Goal: Task Accomplishment & Management: Manage account settings

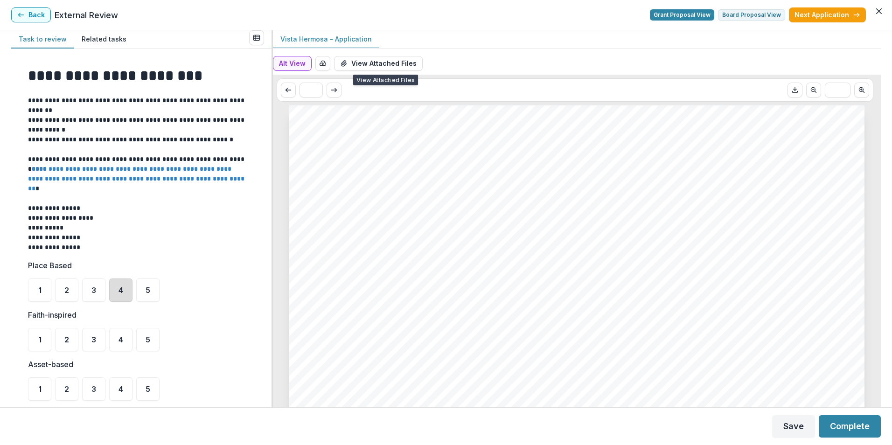
click at [117, 293] on div "4" at bounding box center [120, 290] width 23 height 23
click at [91, 341] on span "3" at bounding box center [93, 339] width 5 height 7
click at [127, 388] on div "4" at bounding box center [120, 388] width 23 height 23
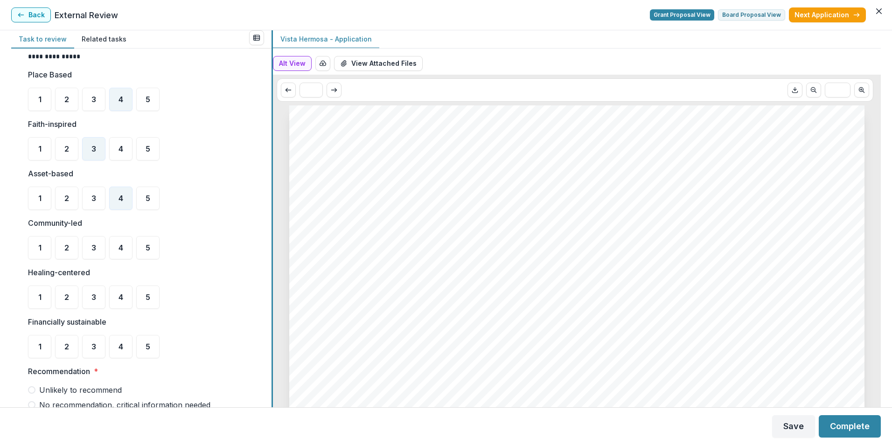
scroll to position [208, 0]
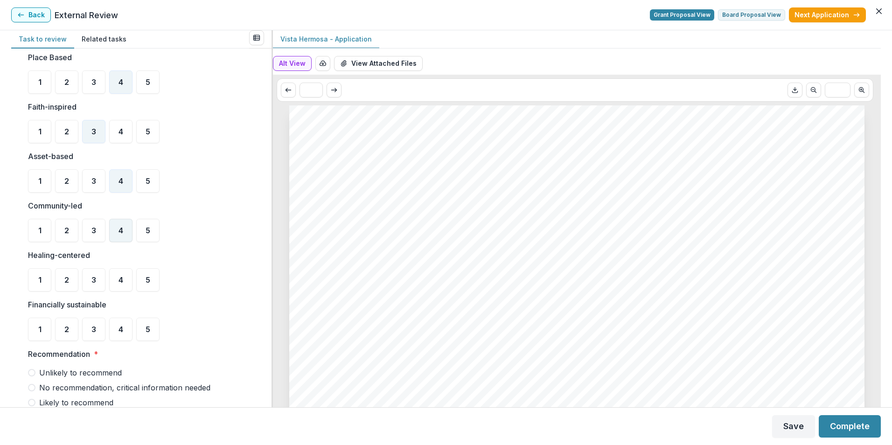
click at [122, 233] on span "4" at bounding box center [120, 230] width 5 height 7
click at [91, 286] on div "3" at bounding box center [93, 279] width 23 height 23
click at [118, 335] on div "4" at bounding box center [120, 329] width 23 height 23
click at [34, 402] on span at bounding box center [31, 402] width 7 height 7
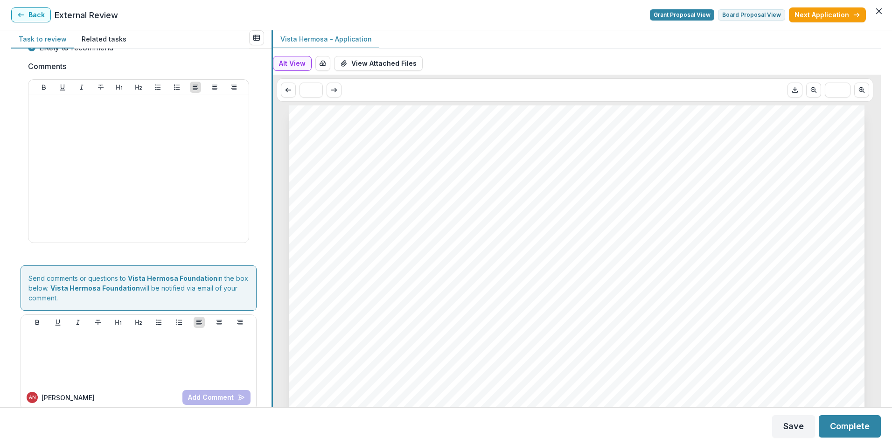
scroll to position [576, 0]
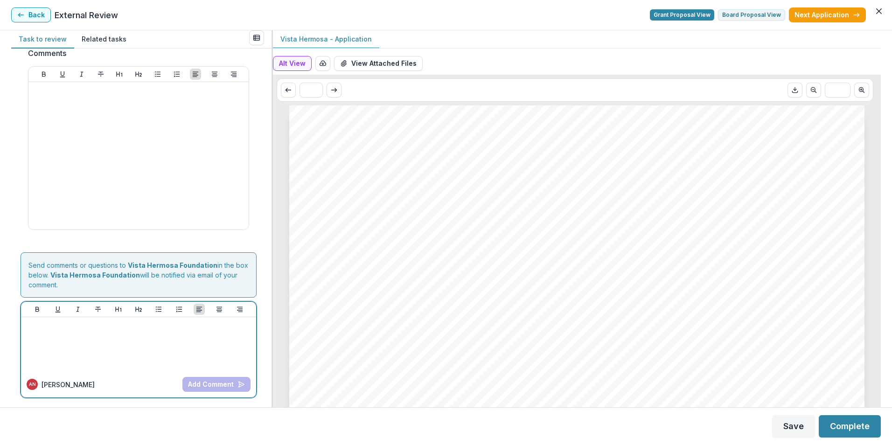
click at [38, 327] on p at bounding box center [139, 326] width 228 height 10
drag, startPoint x: 48, startPoint y: 327, endPoint x: 0, endPoint y: 345, distance: 50.8
click at [0, 345] on html "My tasks 7 Completed 4 Table View External Review External reviewer Task create…" at bounding box center [446, 222] width 892 height 445
click at [133, 328] on p "**********" at bounding box center [137, 326] width 225 height 10
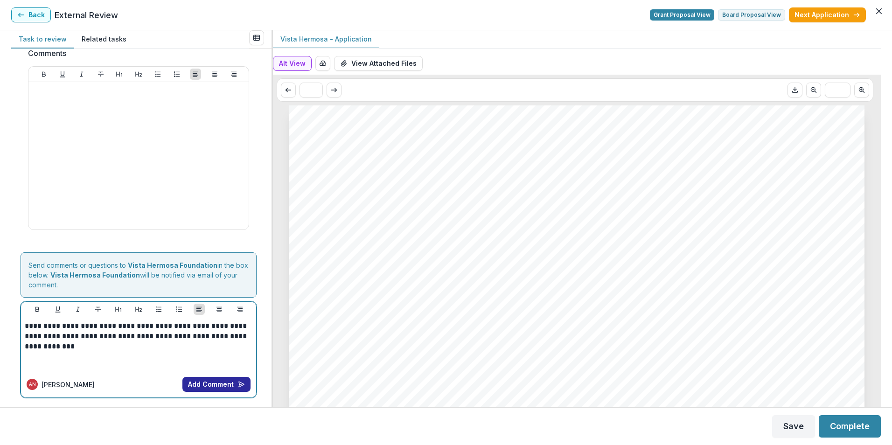
click at [205, 388] on button "Add Comment" at bounding box center [216, 384] width 68 height 15
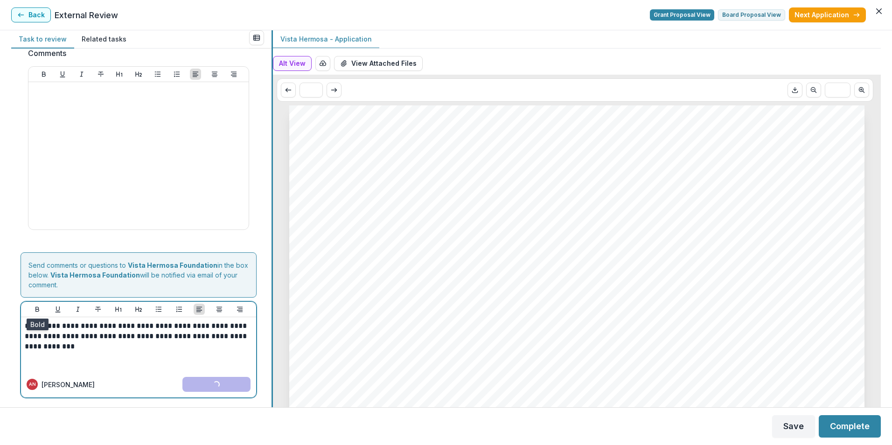
click at [272, 334] on div "**********" at bounding box center [446, 218] width 870 height 377
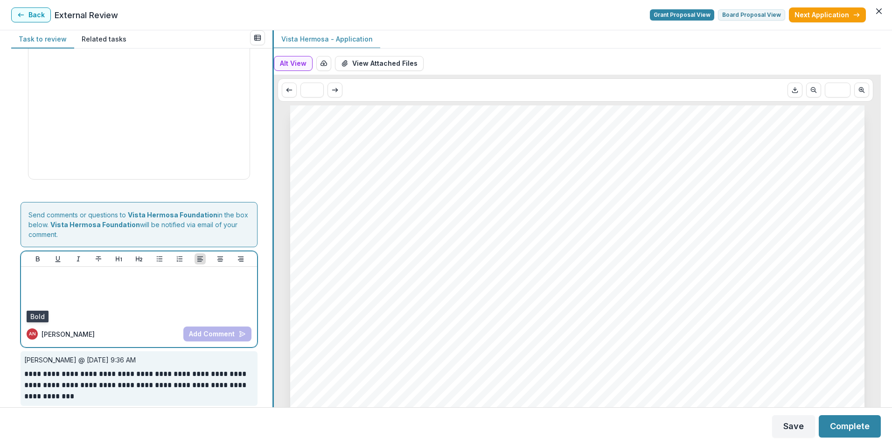
scroll to position [634, 0]
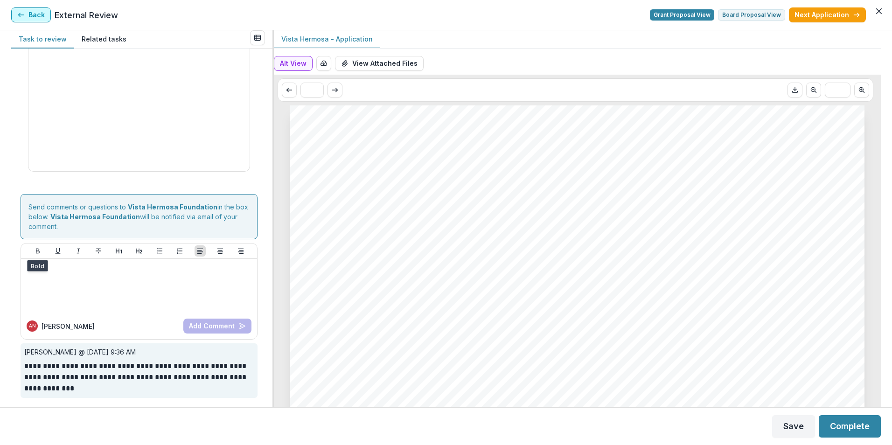
click at [19, 14] on polyline "button" at bounding box center [19, 15] width 2 height 4
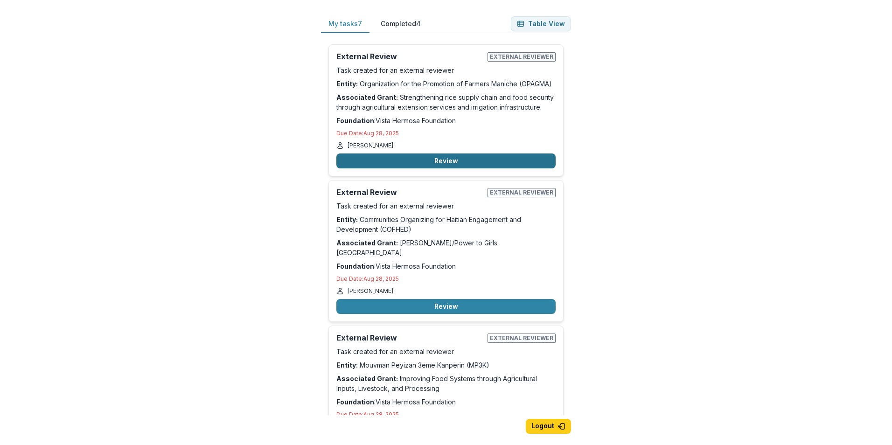
click at [445, 163] on button "Review" at bounding box center [445, 160] width 219 height 15
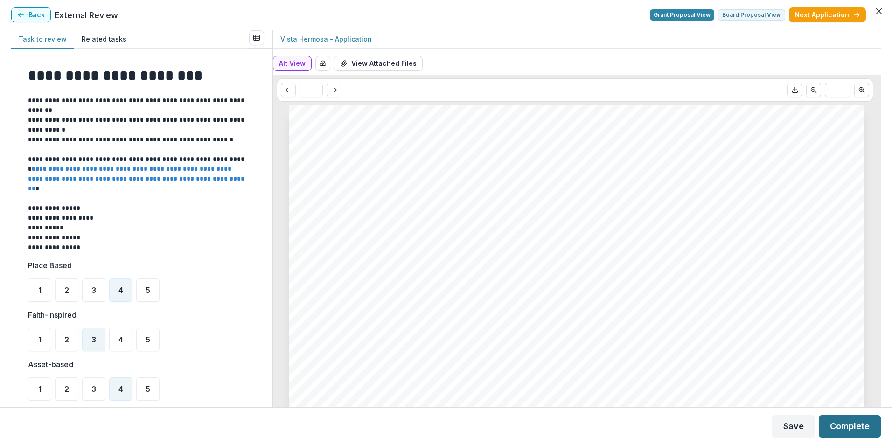
click at [842, 427] on button "Complete" at bounding box center [850, 426] width 62 height 22
click at [855, 14] on icon "button" at bounding box center [856, 14] width 7 height 7
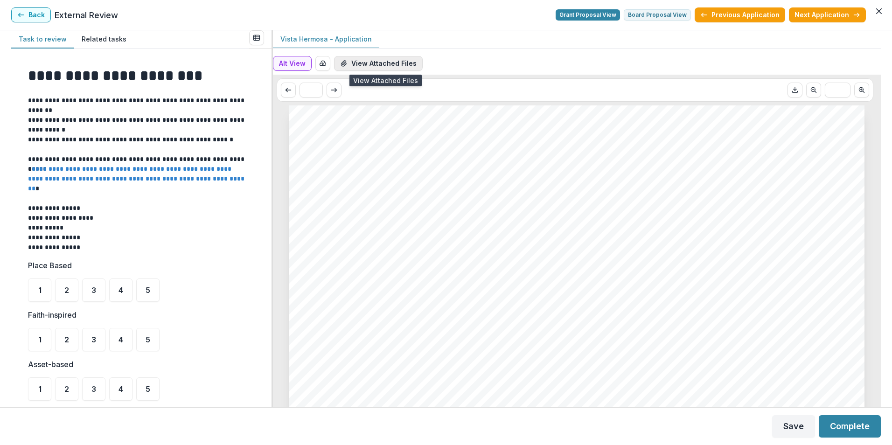
click at [406, 63] on button "View Attached Files" at bounding box center [378, 63] width 89 height 15
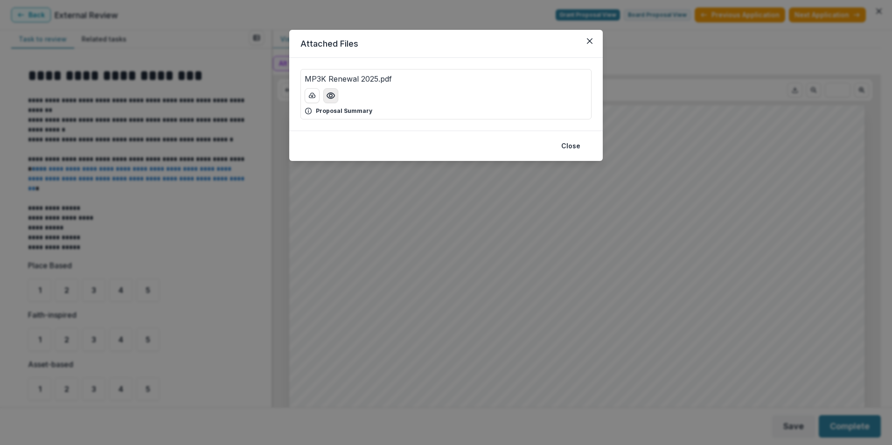
click at [332, 94] on icon "Preview MP3K Renewal 2025.pdf" at bounding box center [330, 95] width 9 height 9
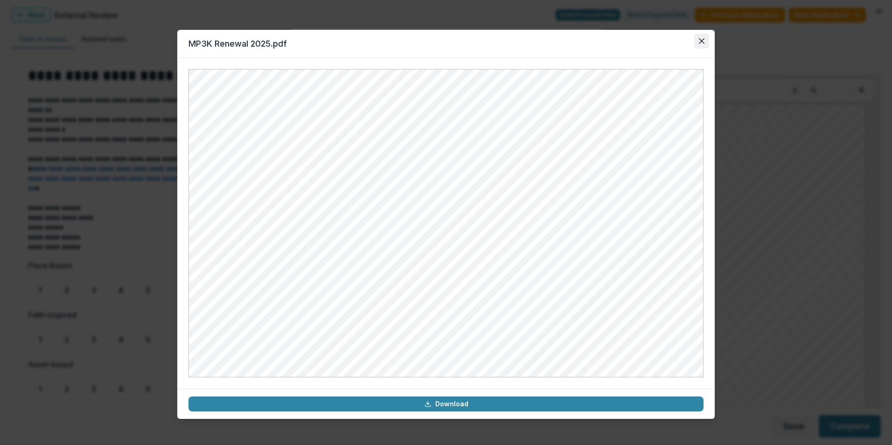
click at [704, 45] on button "Close" at bounding box center [701, 41] width 15 height 15
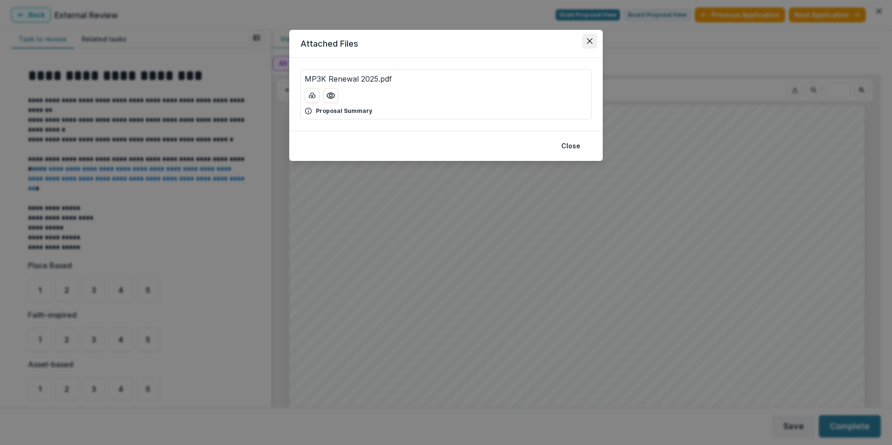
click at [591, 42] on icon "Close" at bounding box center [590, 41] width 6 height 6
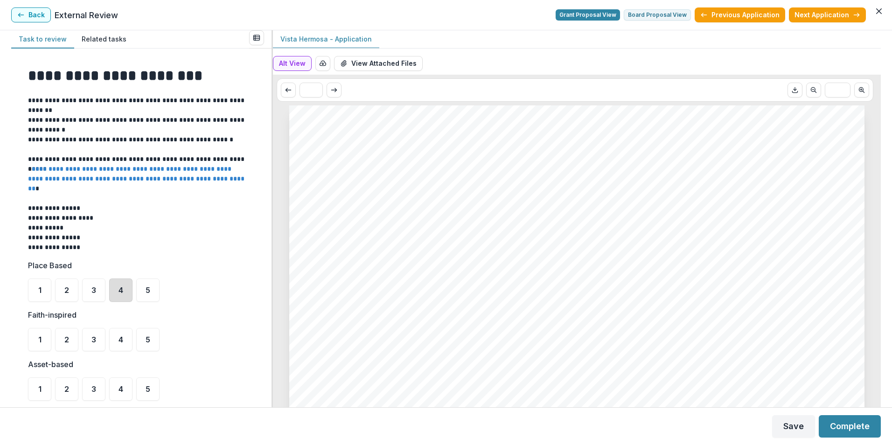
click at [124, 291] on div "4" at bounding box center [120, 290] width 23 height 23
click at [91, 344] on div "3" at bounding box center [93, 339] width 23 height 23
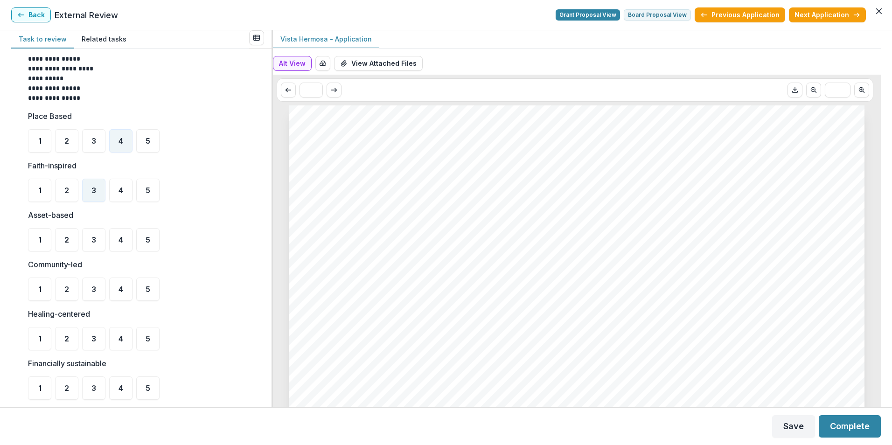
scroll to position [152, 0]
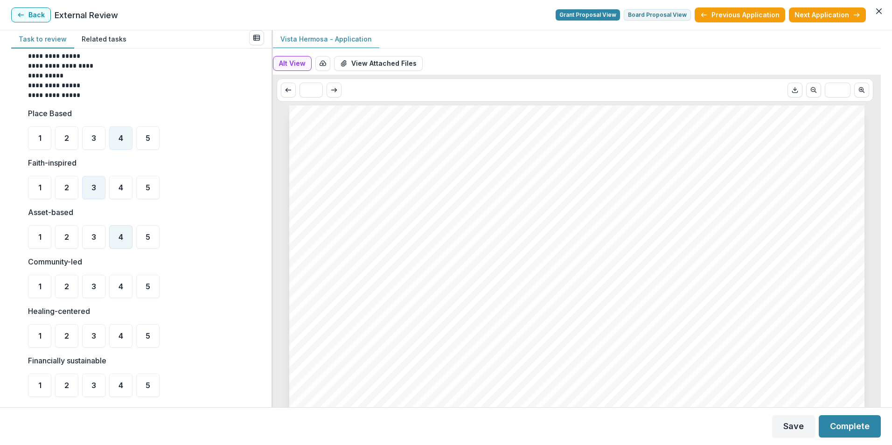
click at [119, 242] on div "4" at bounding box center [120, 236] width 23 height 23
click at [127, 291] on div "4" at bounding box center [120, 286] width 23 height 23
click at [115, 341] on div "4" at bounding box center [120, 335] width 23 height 23
click at [126, 391] on div "4" at bounding box center [120, 385] width 23 height 23
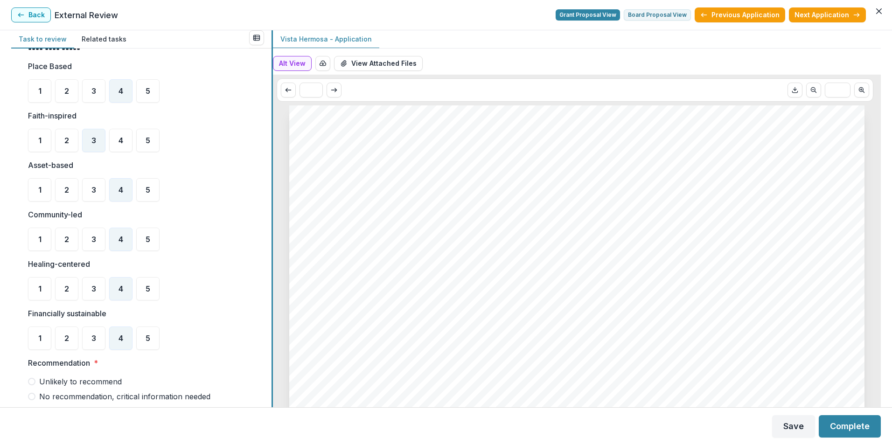
scroll to position [243, 0]
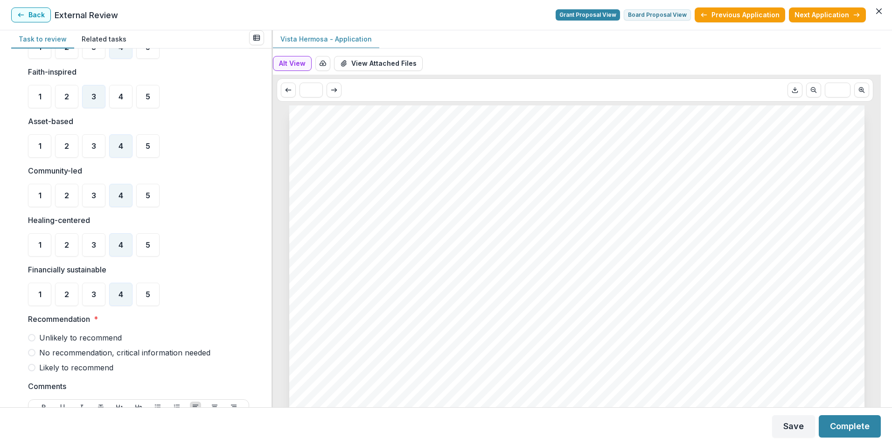
drag, startPoint x: 276, startPoint y: 271, endPoint x: 273, endPoint y: 275, distance: 5.3
click at [276, 272] on div "Alt View Word Download Word Download (with field descriptions) Zip Download Pre…" at bounding box center [577, 229] width 608 height 355
drag, startPoint x: 31, startPoint y: 371, endPoint x: 38, endPoint y: 371, distance: 7.0
click at [34, 371] on label "Likely to recommend" at bounding box center [138, 367] width 221 height 11
drag, startPoint x: 268, startPoint y: 267, endPoint x: 270, endPoint y: 288, distance: 21.1
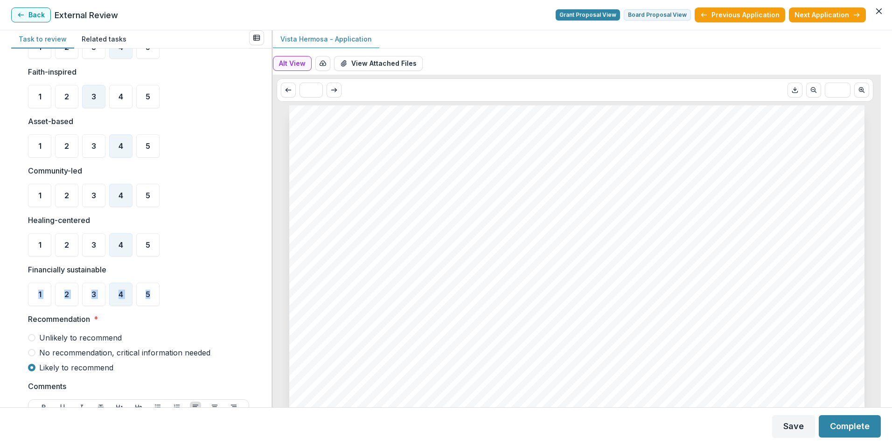
click at [270, 288] on div "**********" at bounding box center [141, 228] width 260 height 359
click at [193, 286] on ul "1 2 3 4 5" at bounding box center [138, 294] width 221 height 23
click at [835, 429] on button "Complete" at bounding box center [850, 426] width 62 height 22
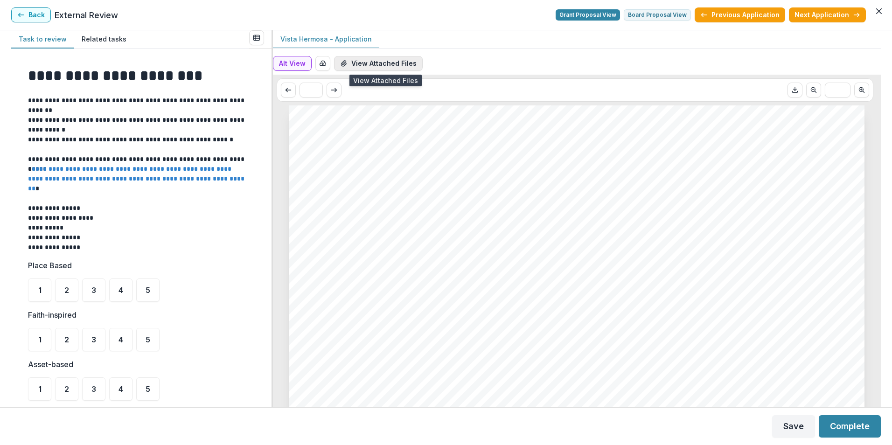
click at [370, 62] on button "View Attached Files" at bounding box center [378, 63] width 89 height 15
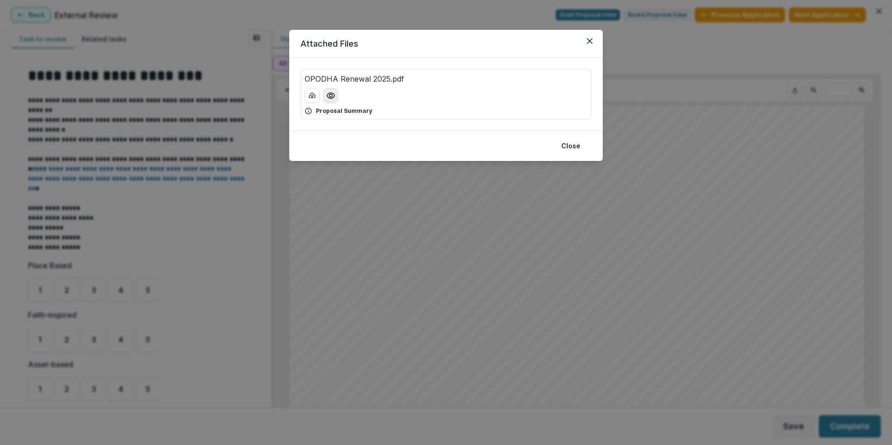
click at [331, 99] on icon "Preview OPODHA Renewal 2025.pdf" at bounding box center [330, 95] width 9 height 9
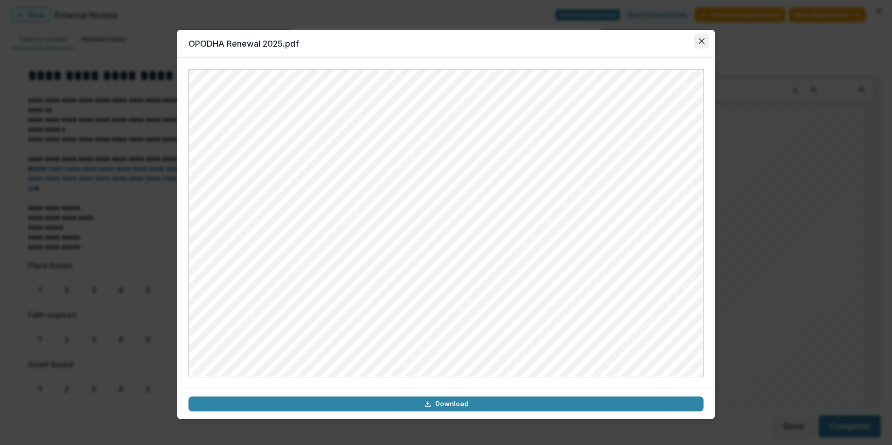
click at [703, 39] on icon "Close" at bounding box center [702, 41] width 6 height 6
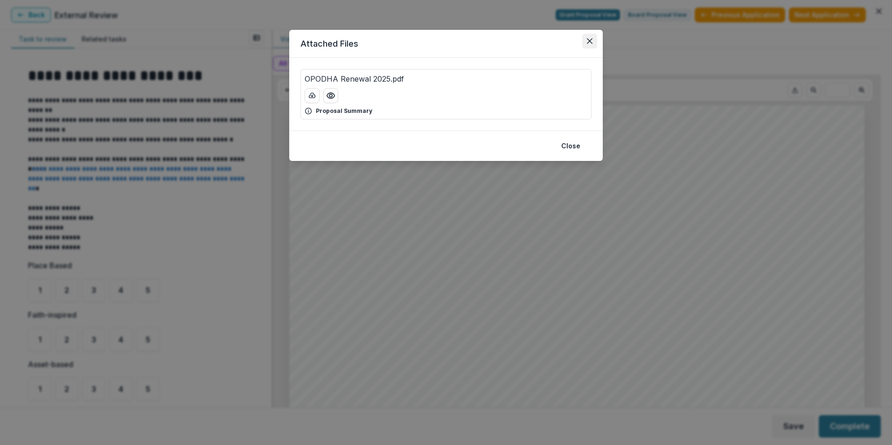
click at [590, 41] on icon "Close" at bounding box center [590, 41] width 6 height 6
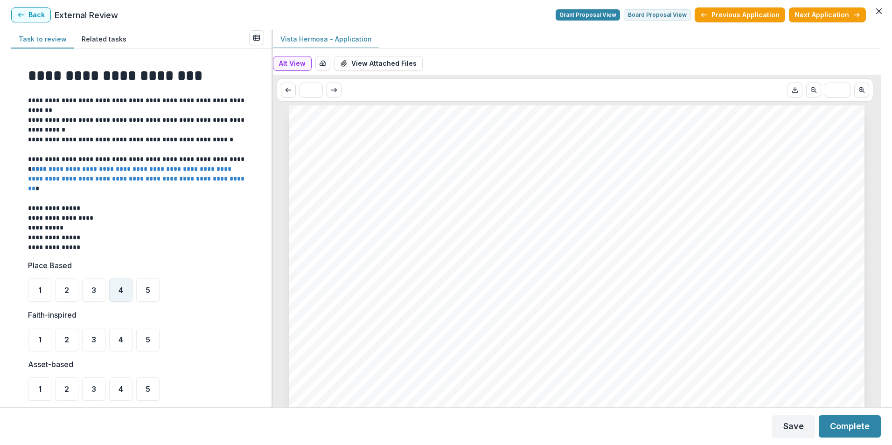
click at [119, 292] on span "4" at bounding box center [120, 289] width 5 height 7
drag, startPoint x: 121, startPoint y: 343, endPoint x: 125, endPoint y: 355, distance: 13.4
click at [121, 343] on span "4" at bounding box center [120, 339] width 5 height 7
click at [120, 392] on span "4" at bounding box center [120, 388] width 5 height 7
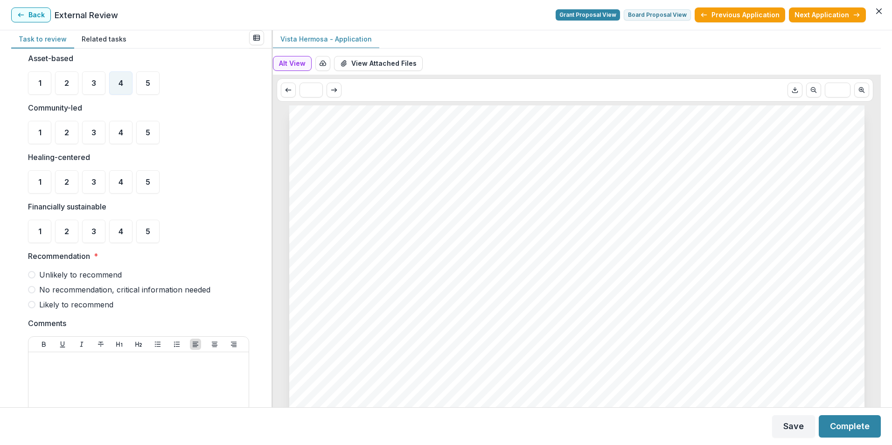
scroll to position [311, 0]
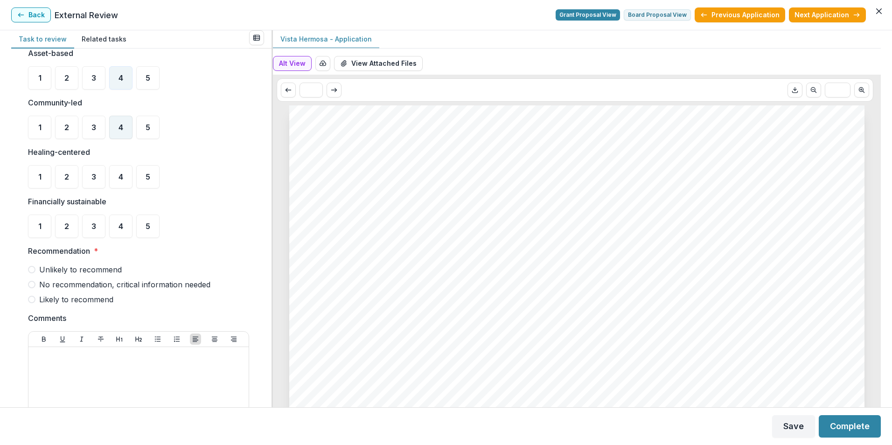
click at [117, 122] on div "4" at bounding box center [120, 127] width 23 height 23
click at [119, 177] on span "4" at bounding box center [120, 176] width 5 height 7
click at [120, 231] on div "4" at bounding box center [120, 226] width 23 height 23
click at [34, 297] on span at bounding box center [31, 299] width 7 height 7
click at [862, 429] on button "Complete" at bounding box center [850, 426] width 62 height 22
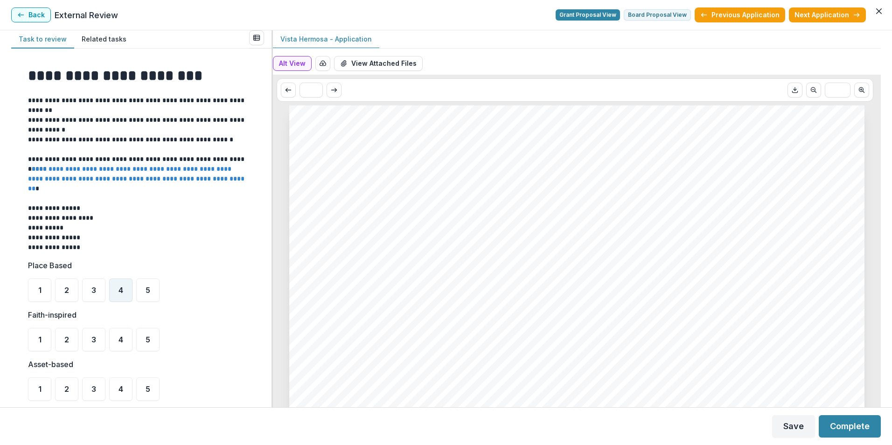
click at [119, 292] on span "4" at bounding box center [120, 289] width 5 height 7
click at [348, 64] on icon "View Attached Files" at bounding box center [343, 63] width 7 height 7
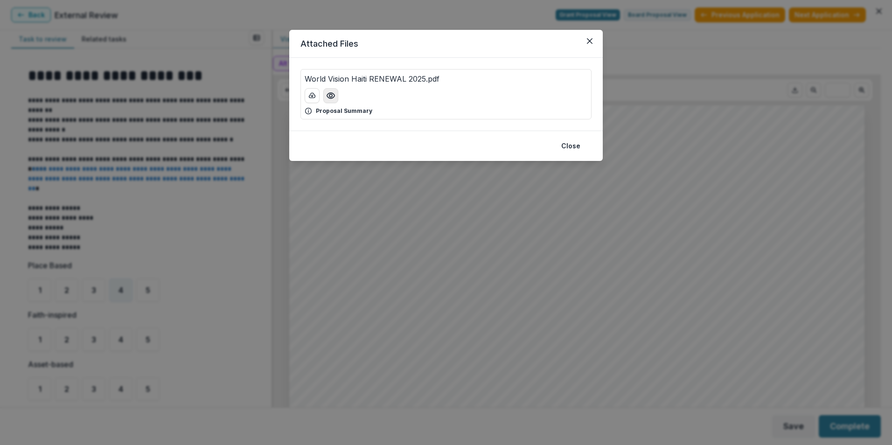
click at [329, 100] on icon "Preview World Vision Haiti RENEWAL 2025.pdf" at bounding box center [330, 95] width 9 height 9
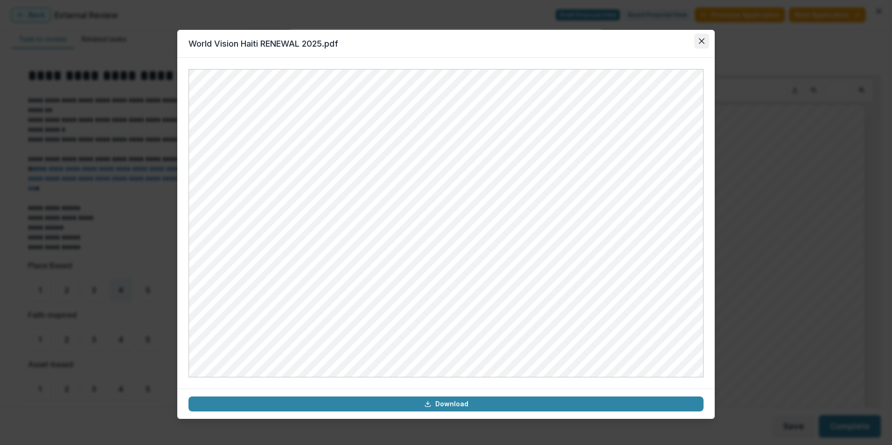
click at [704, 42] on icon "Close" at bounding box center [702, 41] width 6 height 6
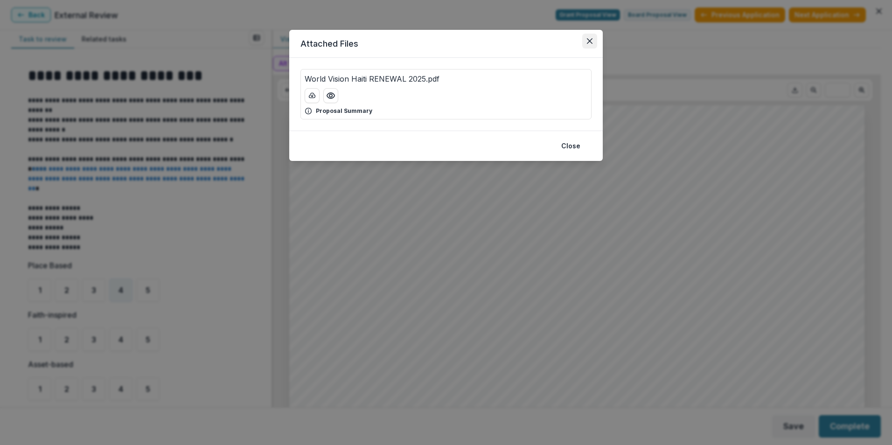
click at [588, 40] on icon "Close" at bounding box center [590, 41] width 6 height 6
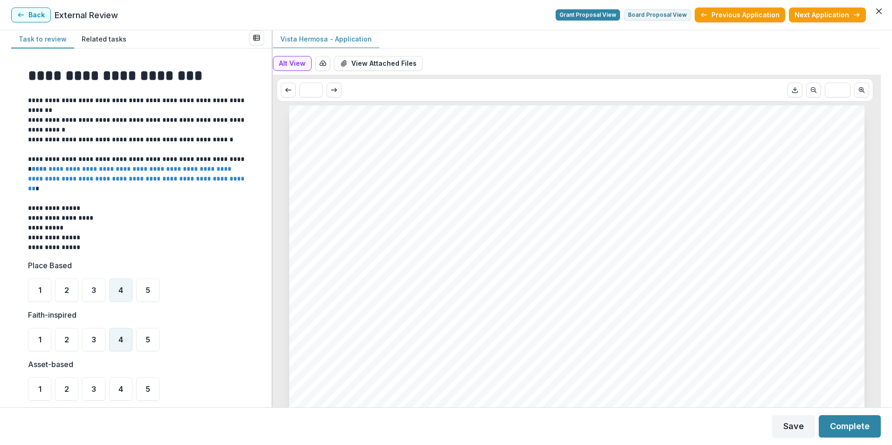
click at [115, 345] on div "4" at bounding box center [120, 339] width 23 height 23
click at [123, 395] on div "4" at bounding box center [120, 388] width 23 height 23
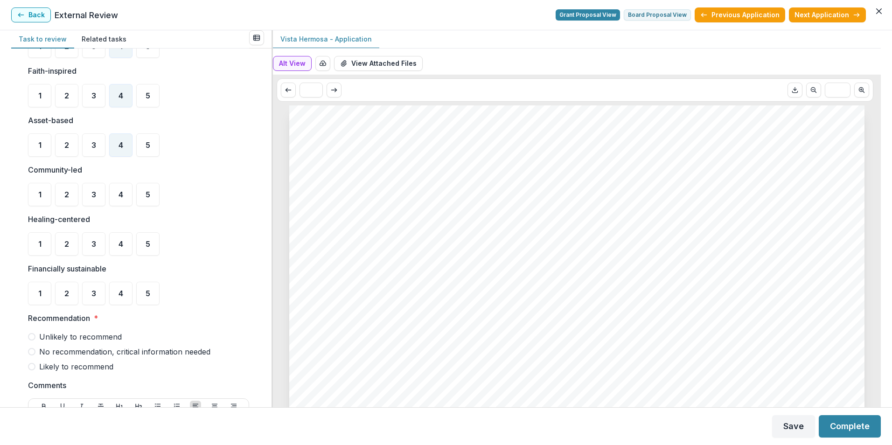
scroll to position [247, 0]
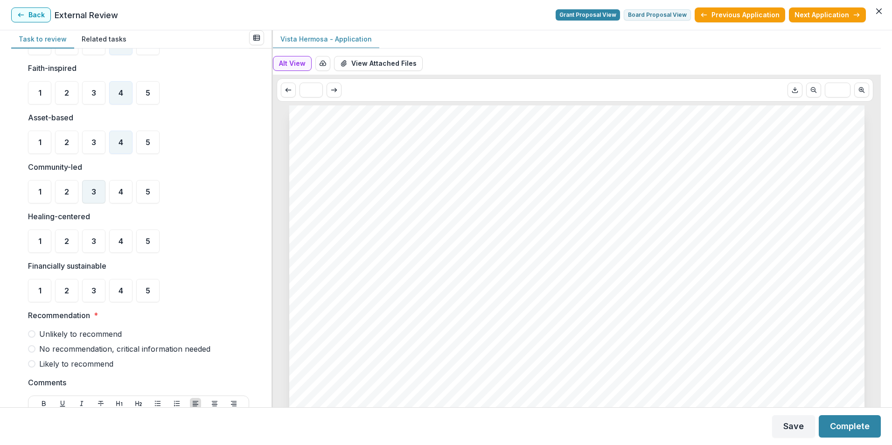
click at [92, 192] on span "3" at bounding box center [93, 191] width 5 height 7
click at [113, 242] on div "4" at bounding box center [120, 241] width 23 height 23
click at [91, 291] on span "3" at bounding box center [93, 290] width 5 height 7
click at [44, 363] on span "Likely to recommend" at bounding box center [76, 363] width 74 height 11
drag, startPoint x: 272, startPoint y: 274, endPoint x: 283, endPoint y: 307, distance: 34.8
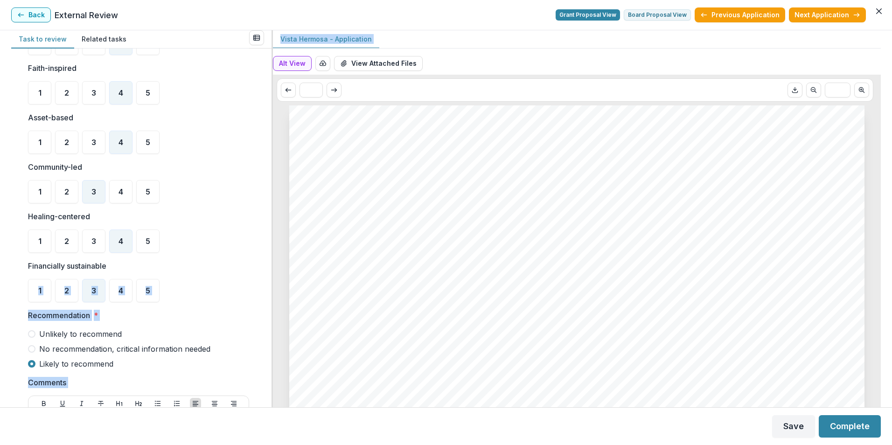
click at [283, 307] on div "**********" at bounding box center [446, 218] width 870 height 377
click at [840, 425] on button "Complete" at bounding box center [850, 426] width 62 height 22
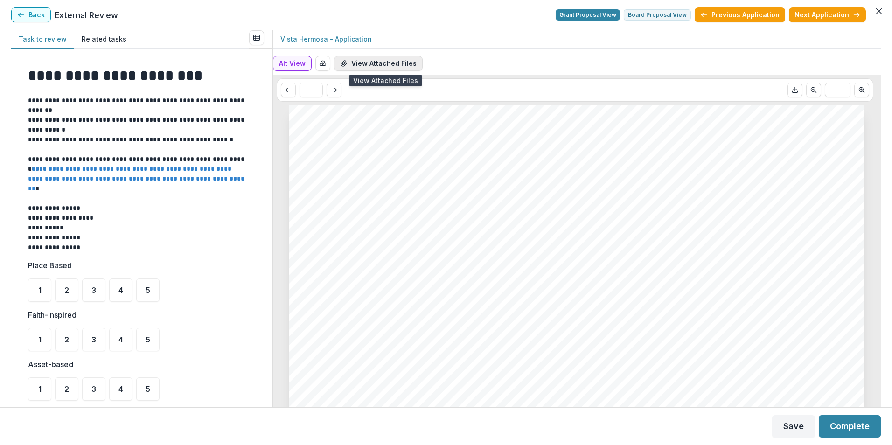
click at [378, 63] on button "View Attached Files" at bounding box center [378, 63] width 89 height 15
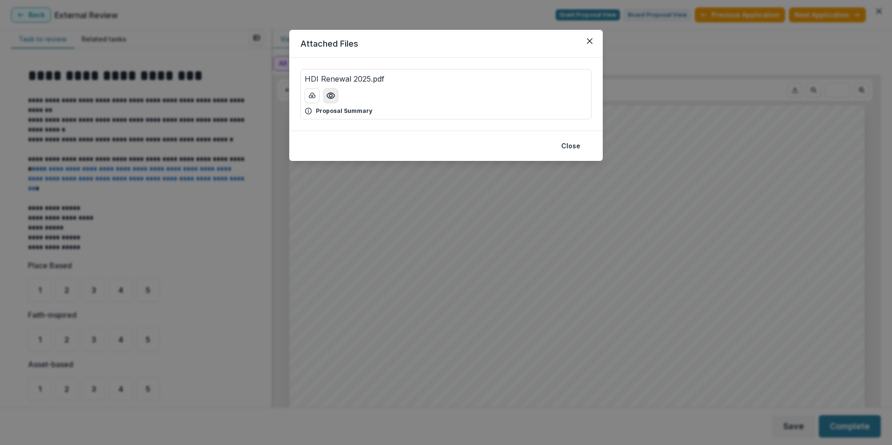
click at [333, 97] on icon "Preview HDI Renewal 2025.pdf" at bounding box center [330, 95] width 9 height 9
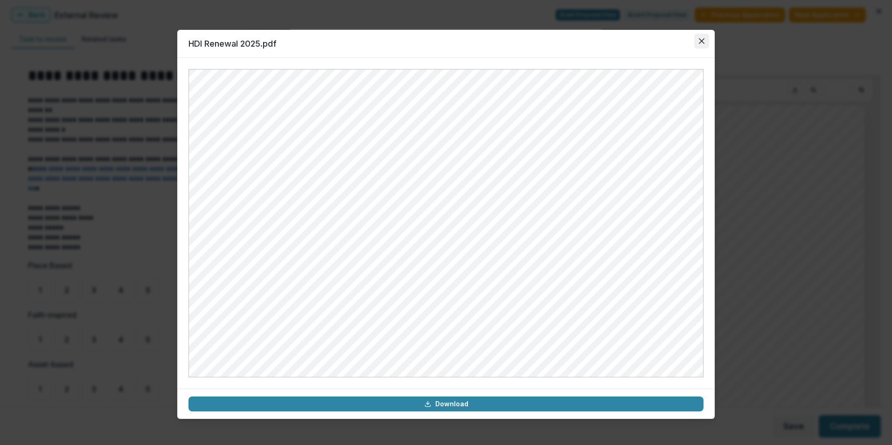
click at [701, 40] on icon "Close" at bounding box center [702, 41] width 6 height 6
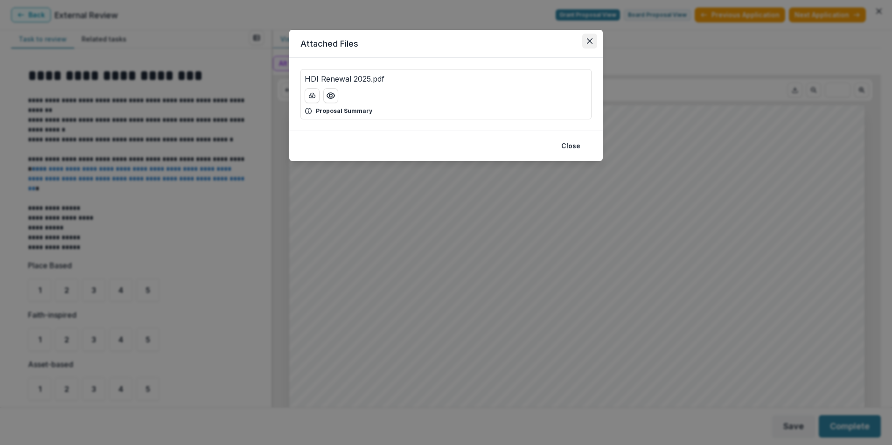
click at [590, 39] on icon "Close" at bounding box center [590, 41] width 6 height 6
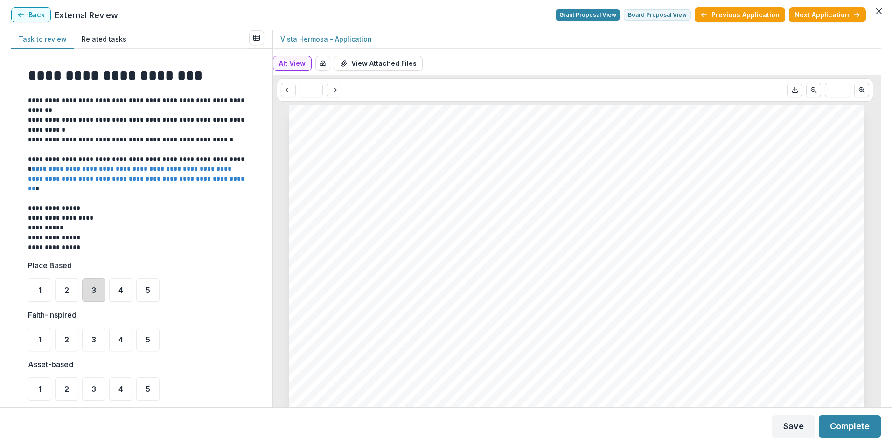
click at [91, 295] on div "3" at bounding box center [93, 290] width 23 height 23
click at [95, 347] on div "3" at bounding box center [93, 339] width 23 height 23
click at [123, 390] on span "4" at bounding box center [120, 388] width 5 height 7
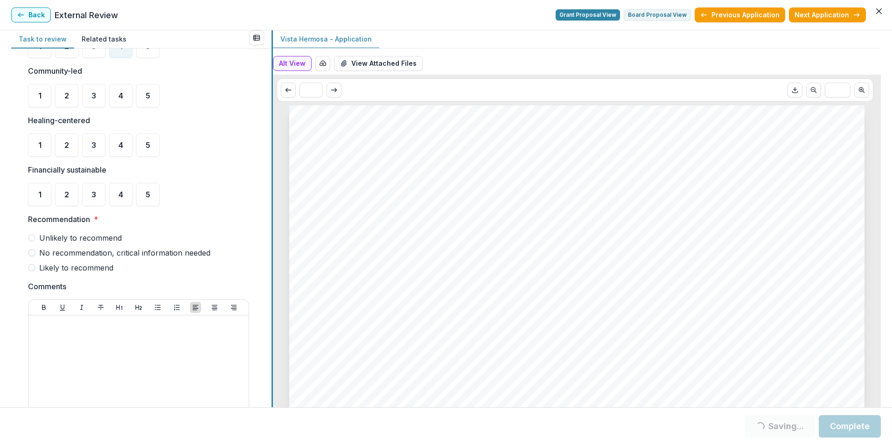
scroll to position [348, 0]
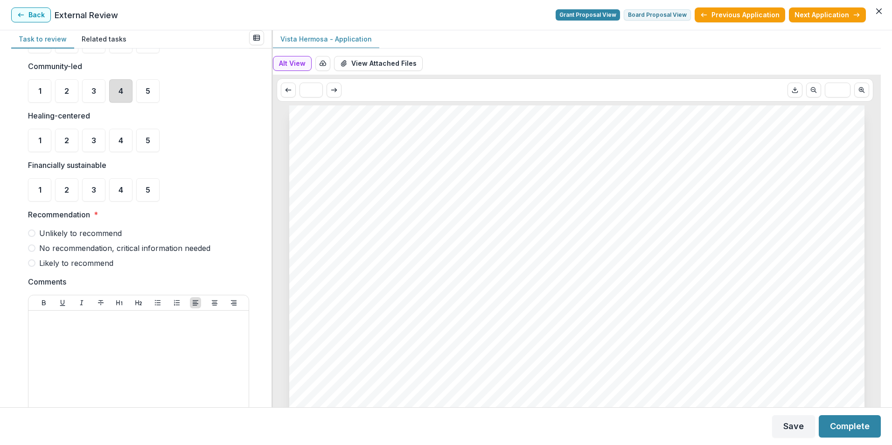
click at [120, 96] on div "4" at bounding box center [120, 90] width 23 height 23
click at [116, 142] on div "4" at bounding box center [120, 140] width 23 height 23
click at [127, 193] on div "4" at bounding box center [120, 189] width 23 height 23
click at [36, 264] on label "Likely to recommend" at bounding box center [138, 263] width 221 height 11
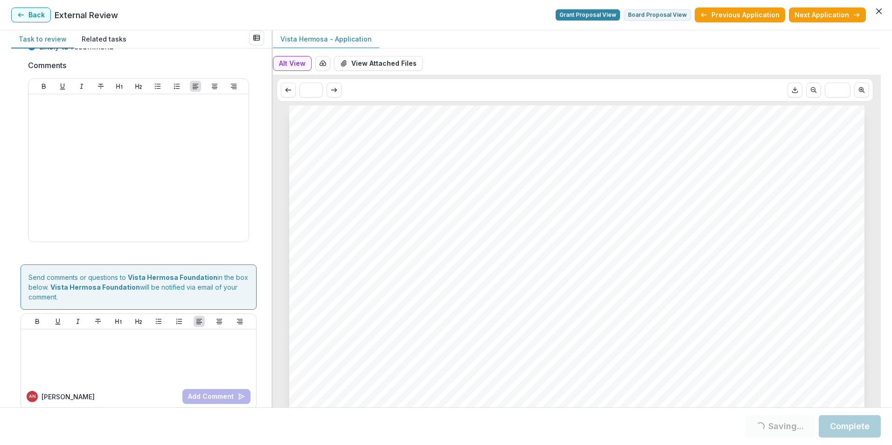
scroll to position [576, 0]
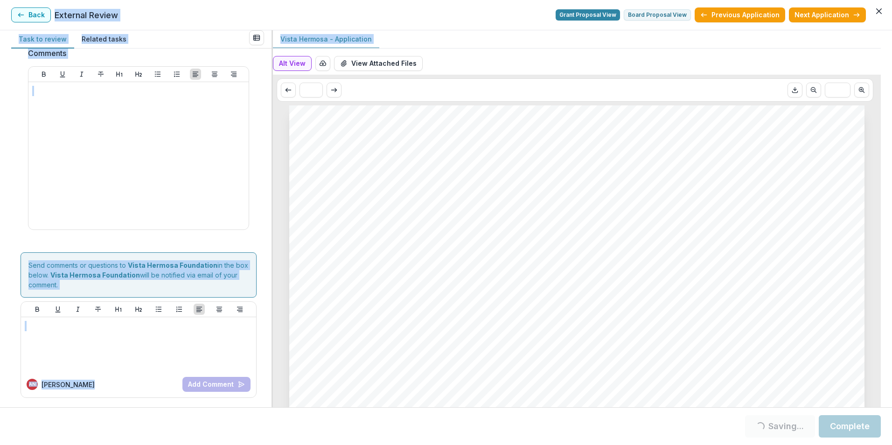
drag, startPoint x: 877, startPoint y: 79, endPoint x: 890, endPoint y: 124, distance: 46.5
click at [891, 127] on div "**********" at bounding box center [446, 218] width 892 height 377
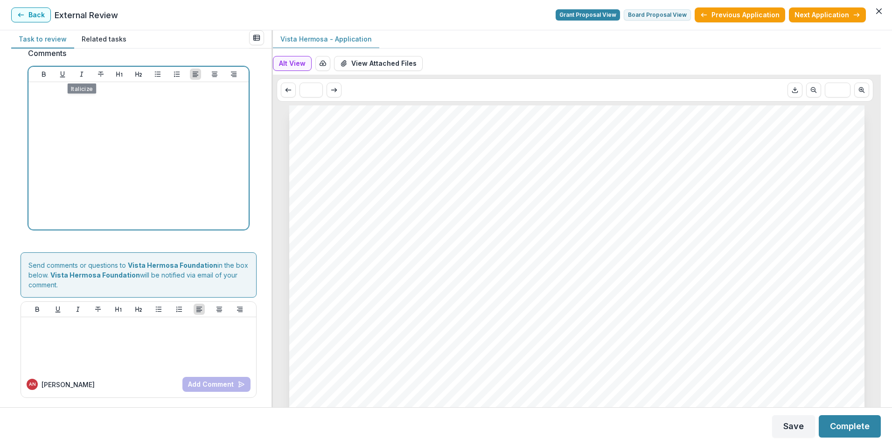
click at [106, 137] on div at bounding box center [138, 156] width 213 height 140
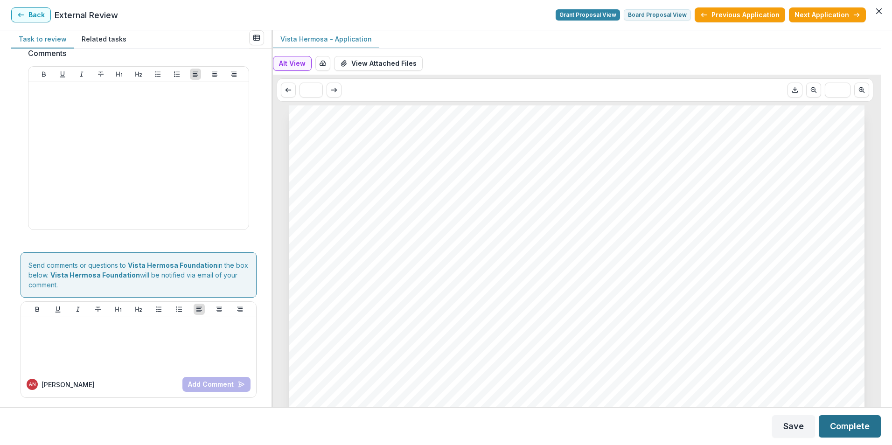
click at [856, 428] on button "Complete" at bounding box center [850, 426] width 62 height 22
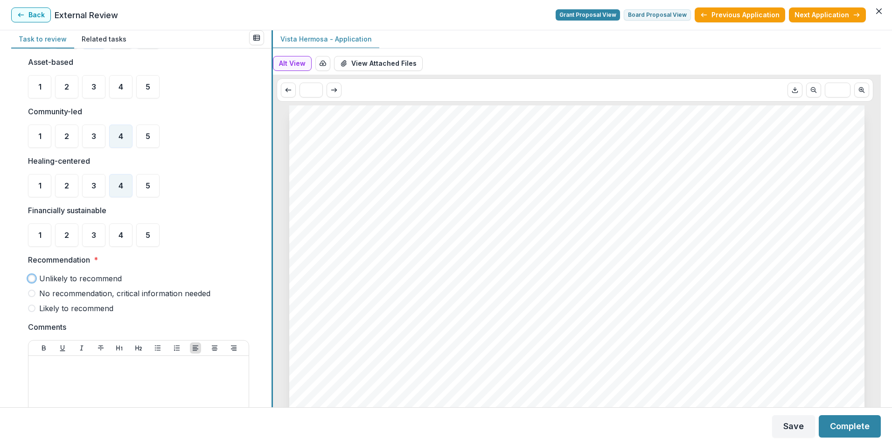
scroll to position [300, 0]
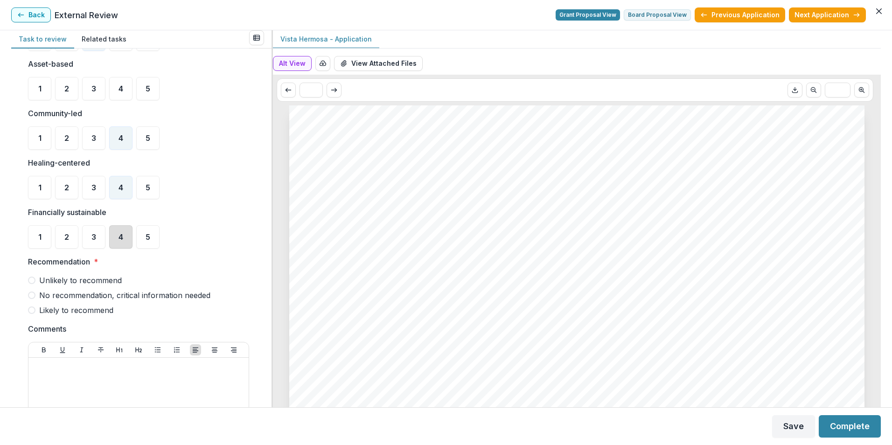
click at [118, 244] on div "4" at bounding box center [120, 236] width 23 height 23
click at [32, 311] on span at bounding box center [31, 310] width 7 height 7
click at [843, 429] on button "Complete" at bounding box center [850, 426] width 62 height 22
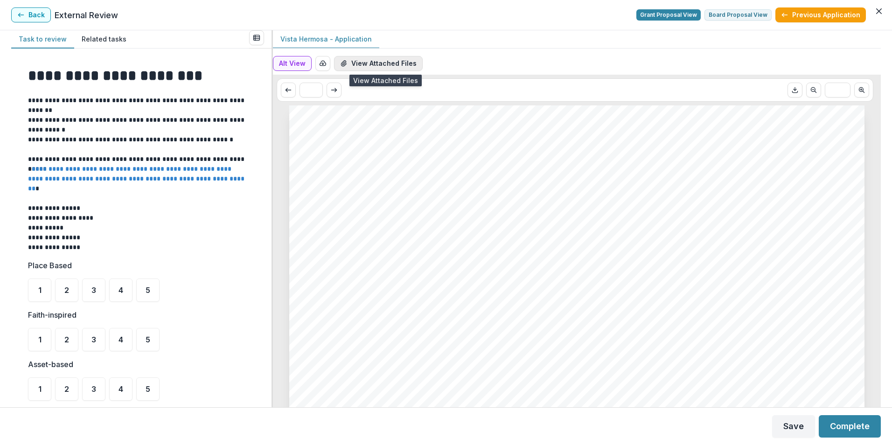
click at [395, 60] on button "View Attached Files" at bounding box center [378, 63] width 89 height 15
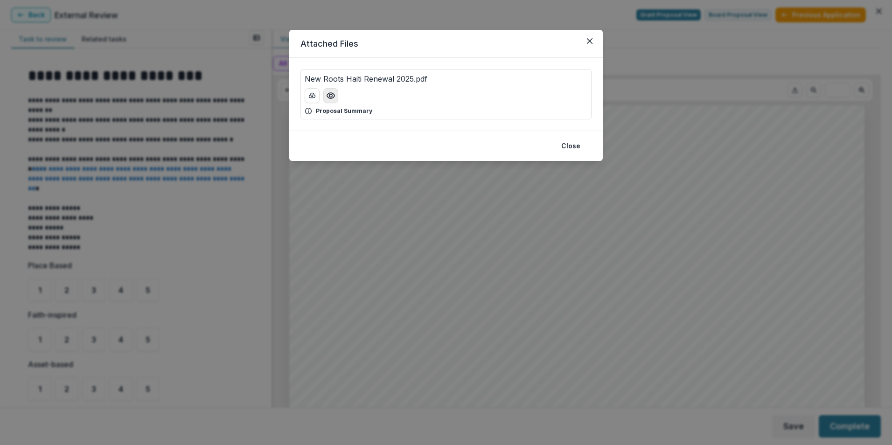
click at [329, 97] on icon "Preview New Roots Haiti Renewal 2025.pdf" at bounding box center [330, 95] width 9 height 9
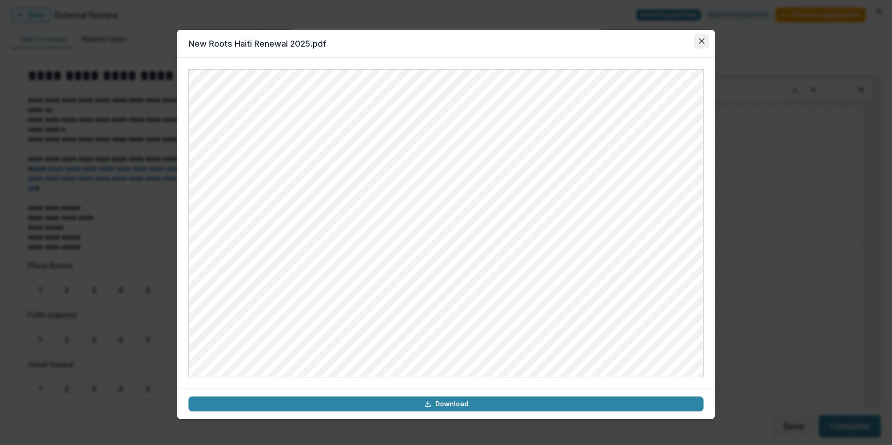
click at [702, 41] on icon "Close" at bounding box center [702, 41] width 6 height 6
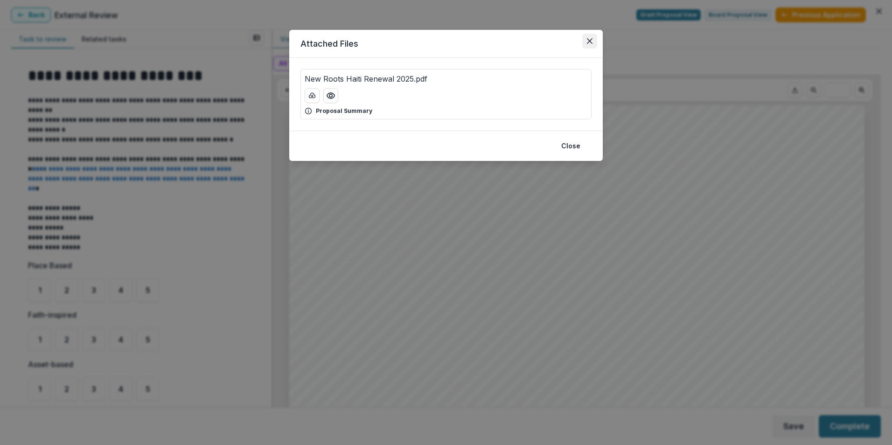
click at [590, 40] on icon "Close" at bounding box center [590, 41] width 6 height 6
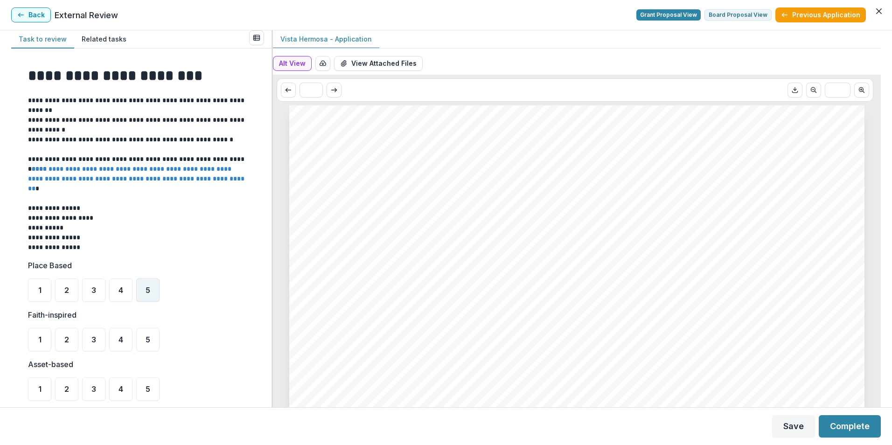
click at [148, 293] on span "5" at bounding box center [148, 289] width 5 height 7
click at [125, 343] on div "4" at bounding box center [120, 339] width 23 height 23
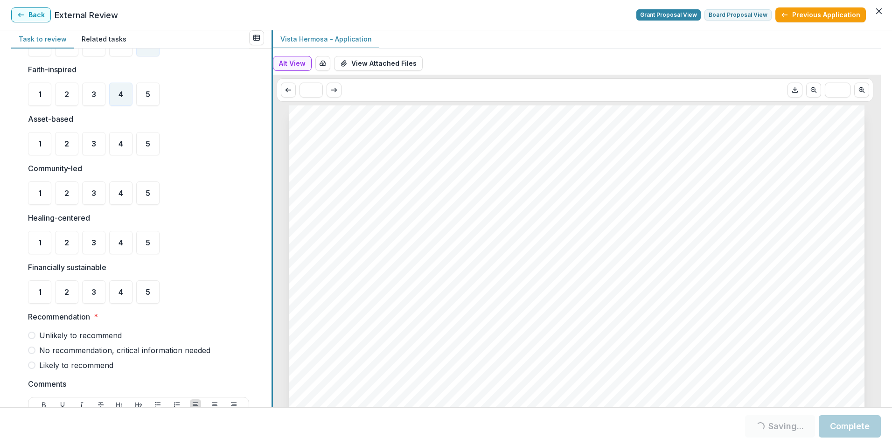
scroll to position [264, 0]
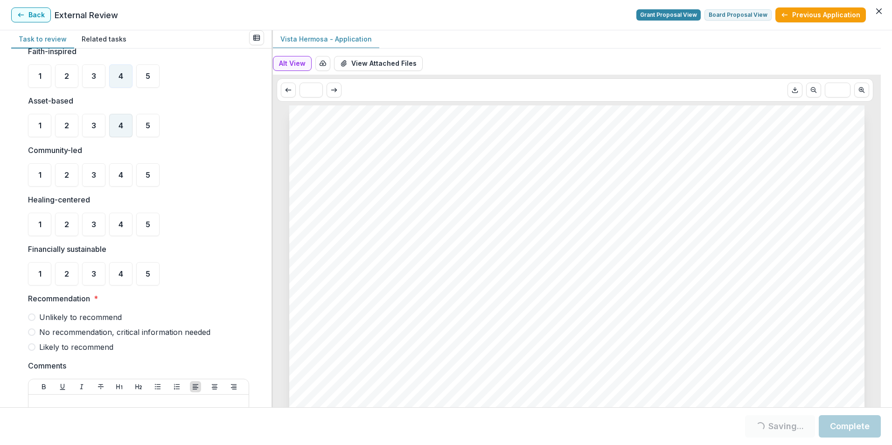
click at [123, 127] on span "4" at bounding box center [120, 125] width 5 height 7
click at [124, 182] on div "4" at bounding box center [120, 174] width 23 height 23
drag, startPoint x: 115, startPoint y: 224, endPoint x: 111, endPoint y: 219, distance: 6.3
click at [112, 221] on div "4" at bounding box center [120, 224] width 23 height 23
click at [150, 222] on span "5" at bounding box center [148, 224] width 5 height 7
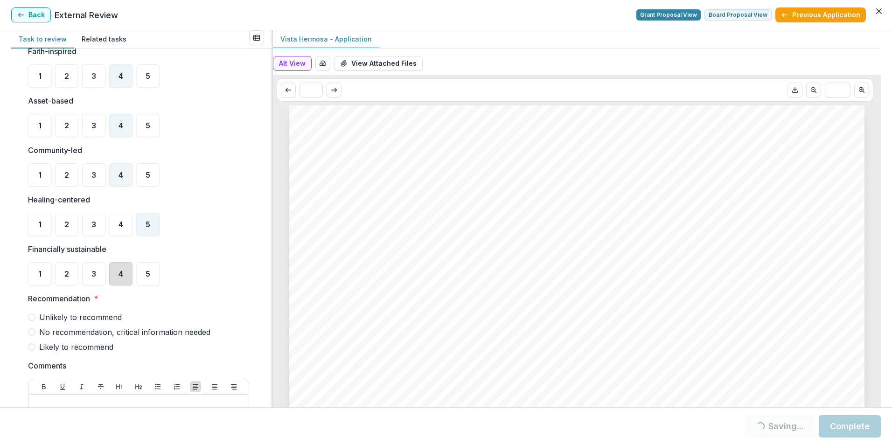
click at [118, 273] on div "4" at bounding box center [120, 273] width 23 height 23
drag, startPoint x: 48, startPoint y: 348, endPoint x: 58, endPoint y: 344, distance: 10.9
click at [49, 348] on span "Likely to recommend" at bounding box center [76, 346] width 74 height 11
click at [859, 429] on button "Complete" at bounding box center [850, 426] width 62 height 22
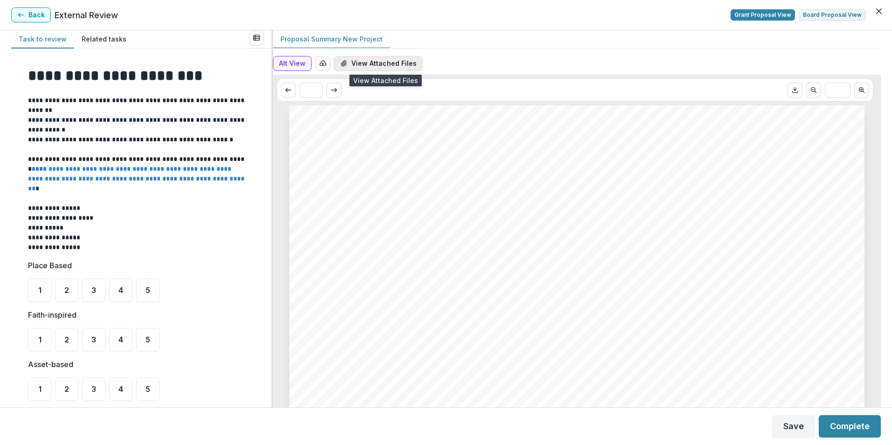
click at [374, 64] on button "View Attached Files" at bounding box center [378, 63] width 89 height 15
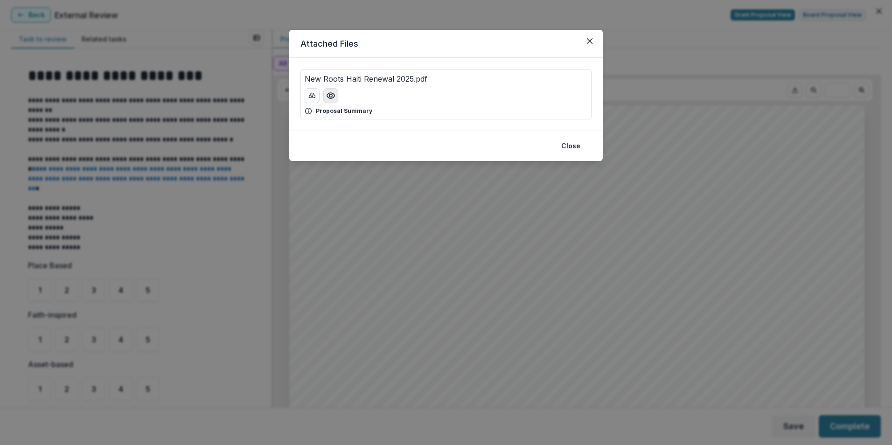
click at [330, 97] on circle "Preview New Roots Haiti Renewal 2025.pdf" at bounding box center [330, 95] width 3 height 3
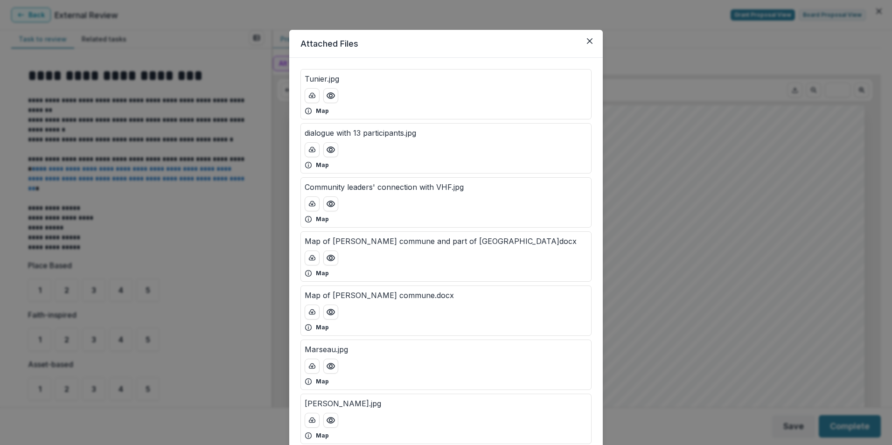
click at [723, 388] on div "Attached Files Tunier.jpg Map dialogue with 13 participants.jpg Map Community l…" at bounding box center [446, 222] width 892 height 445
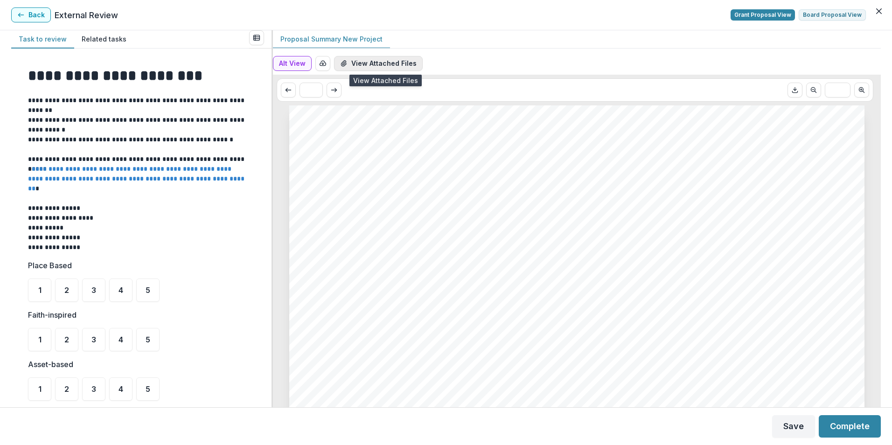
click at [394, 66] on button "View Attached Files" at bounding box center [378, 63] width 89 height 15
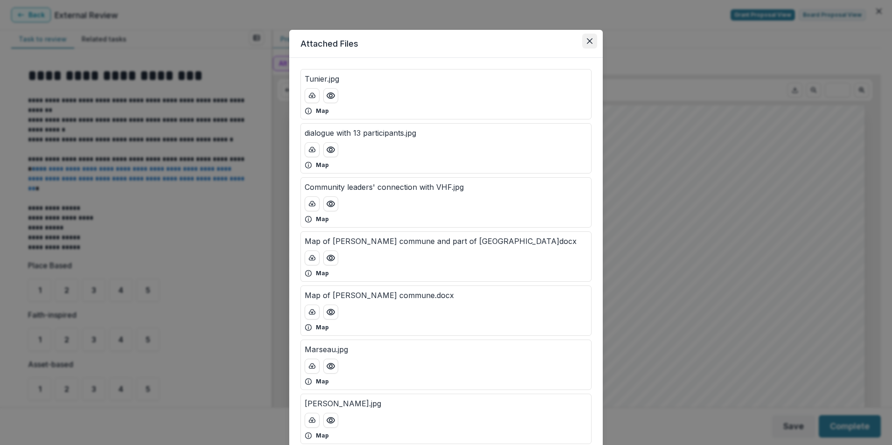
click at [587, 41] on icon "Close" at bounding box center [590, 41] width 6 height 6
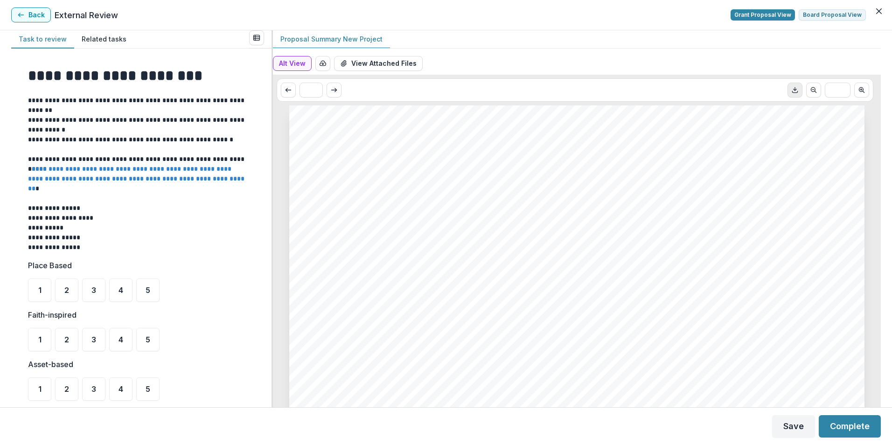
click at [791, 91] on icon "Download PDF" at bounding box center [794, 89] width 7 height 7
click at [376, 61] on button "View Attached Files" at bounding box center [378, 63] width 89 height 15
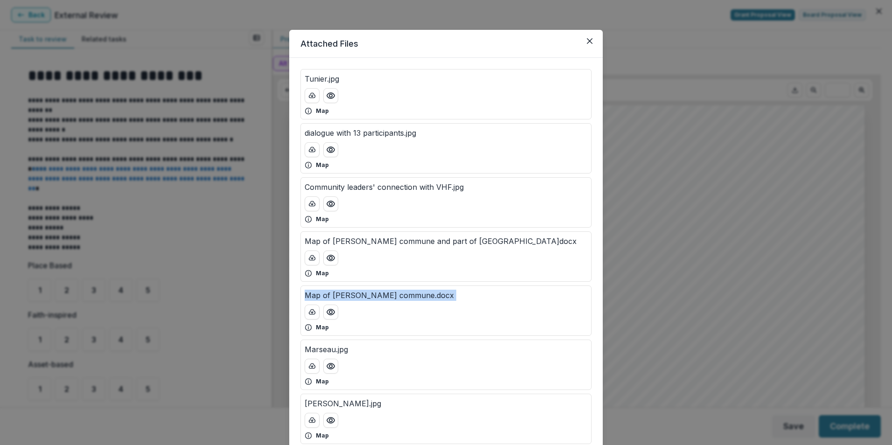
drag, startPoint x: 596, startPoint y: 283, endPoint x: 597, endPoint y: 316, distance: 33.1
click at [597, 316] on div "Tunier.jpg Map dialogue with 13 participants.jpg Map Community leaders' connect…" at bounding box center [446, 256] width 314 height 397
click at [474, 40] on header "Attached Files" at bounding box center [446, 44] width 314 height 28
click at [588, 41] on icon "Close" at bounding box center [590, 41] width 6 height 6
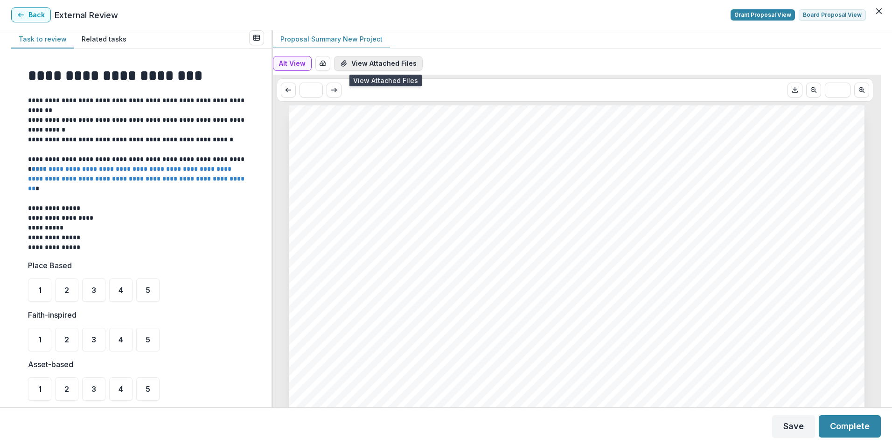
click at [379, 66] on button "View Attached Files" at bounding box center [378, 63] width 89 height 15
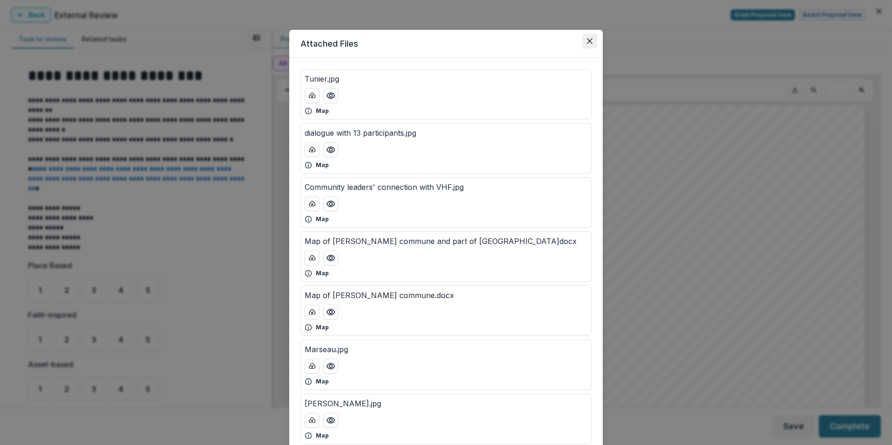
click at [591, 43] on button "Close" at bounding box center [589, 41] width 15 height 15
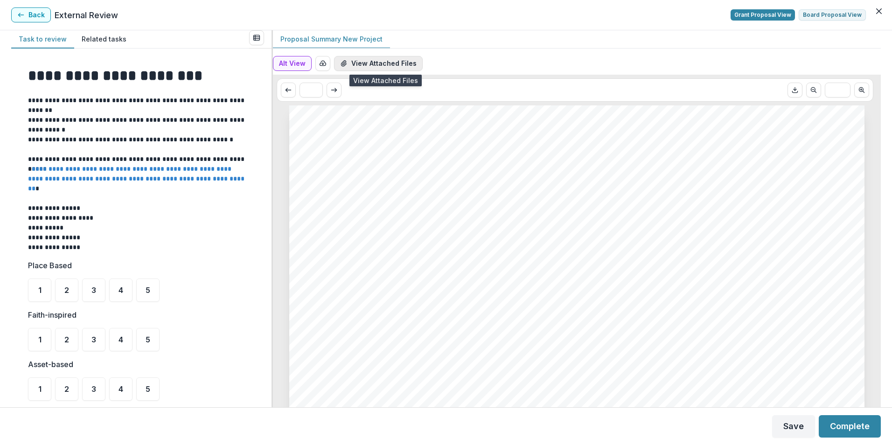
click at [382, 65] on button "View Attached Files" at bounding box center [378, 63] width 89 height 15
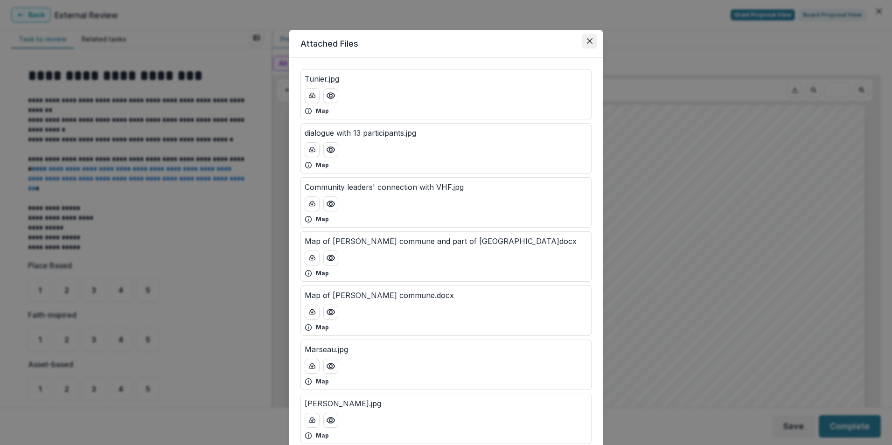
click at [591, 41] on button "Close" at bounding box center [589, 41] width 15 height 15
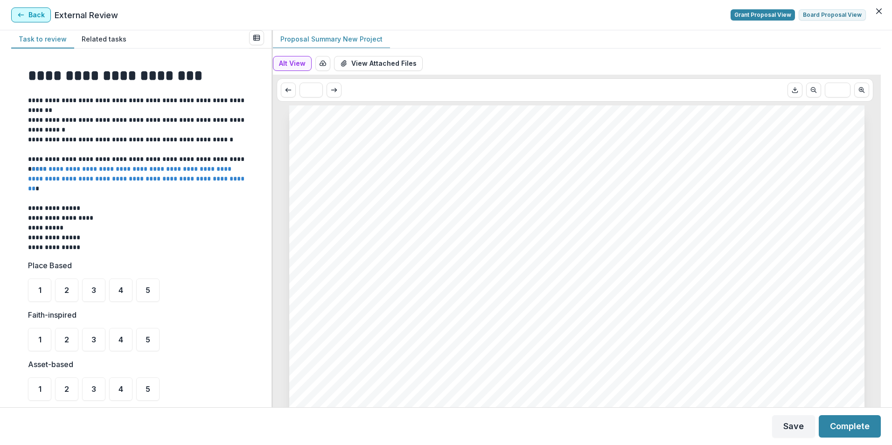
click at [19, 14] on icon "button" at bounding box center [20, 14] width 7 height 7
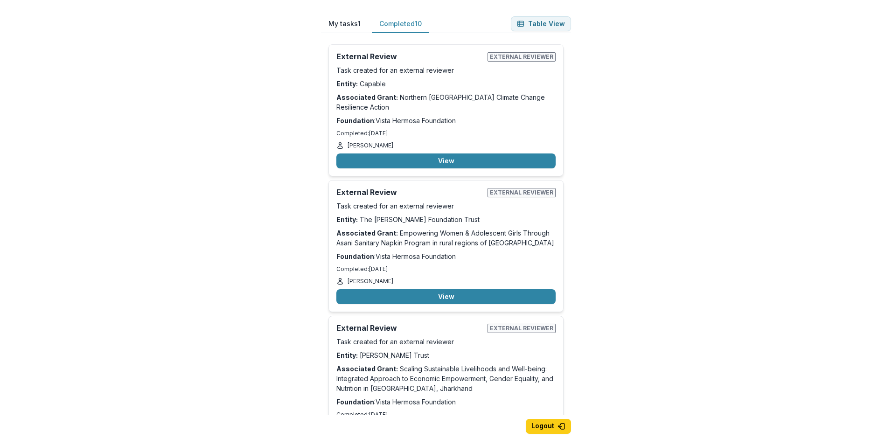
click at [387, 24] on button "Completed 10" at bounding box center [400, 24] width 57 height 18
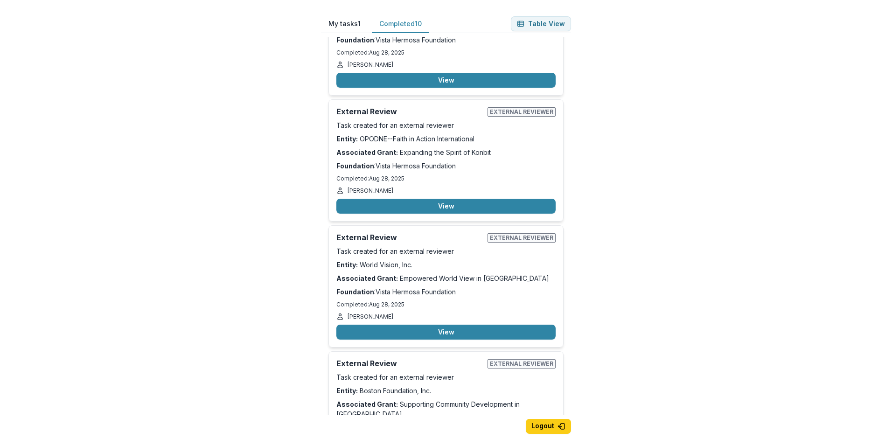
scroll to position [771, 0]
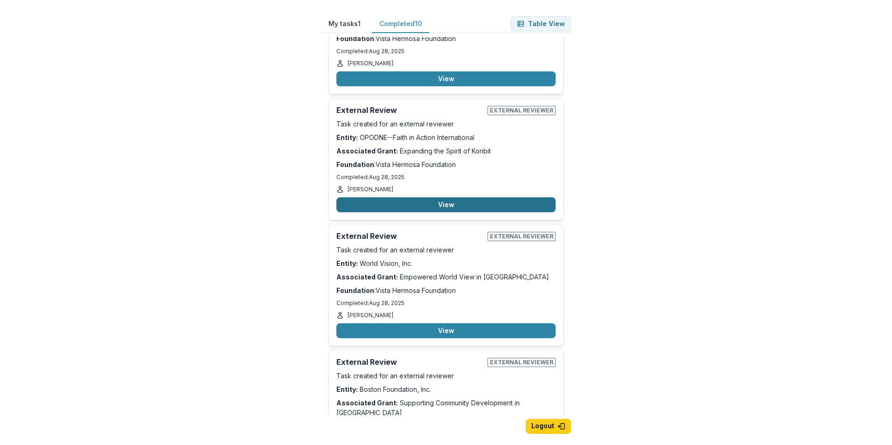
click at [424, 197] on button "View" at bounding box center [445, 204] width 219 height 15
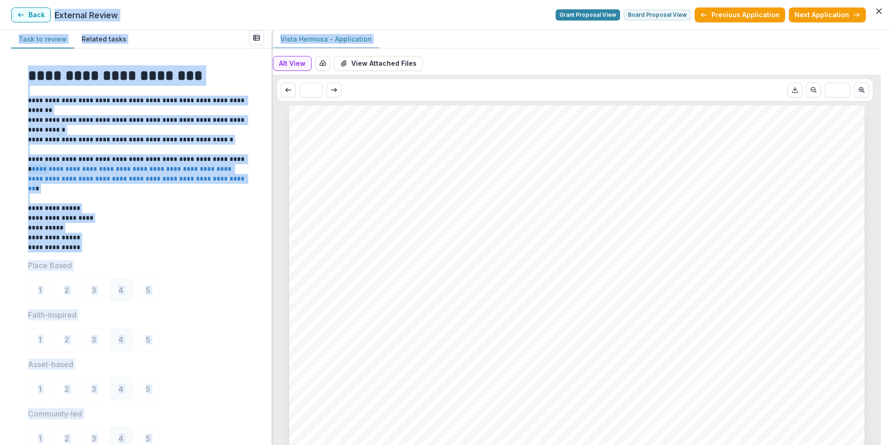
drag, startPoint x: 881, startPoint y: 84, endPoint x: 920, endPoint y: 216, distance: 138.5
click at [892, 216] on html "My tasks 1 Completed 10 Table View External Review External reviewer Task creat…" at bounding box center [446, 222] width 892 height 445
drag, startPoint x: 920, startPoint y: 216, endPoint x: 674, endPoint y: 25, distance: 311.5
click at [674, 25] on header "Back External Review Grant Proposal View Board Proposal View Previous Applicati…" at bounding box center [446, 15] width 892 height 30
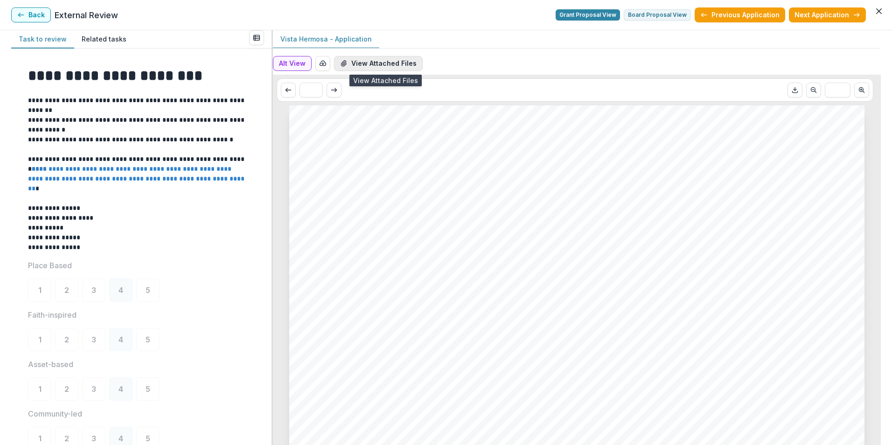
click at [392, 65] on button "View Attached Files" at bounding box center [378, 63] width 89 height 15
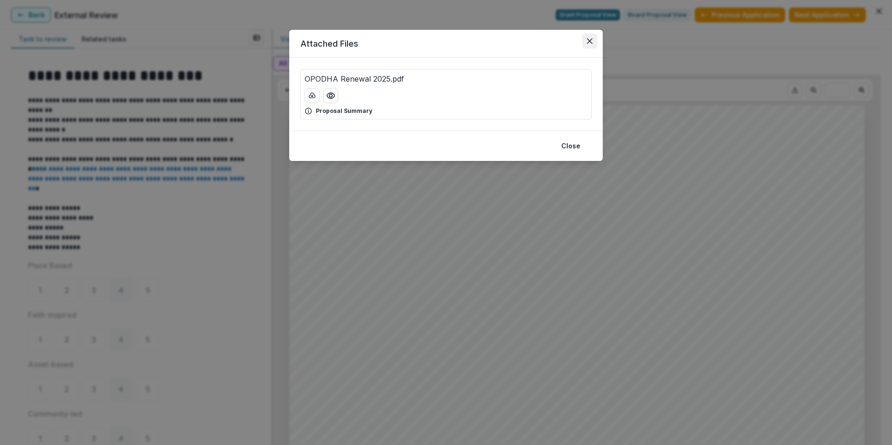
click at [592, 38] on button "Close" at bounding box center [589, 41] width 15 height 15
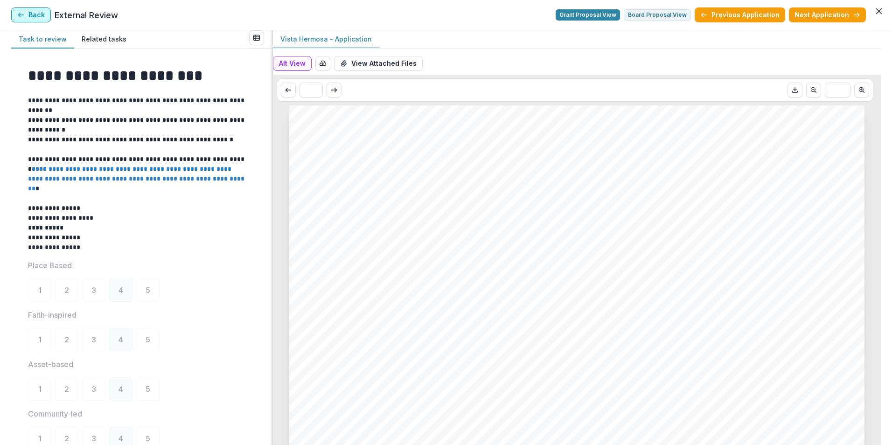
click at [44, 14] on button "Back" at bounding box center [31, 14] width 40 height 15
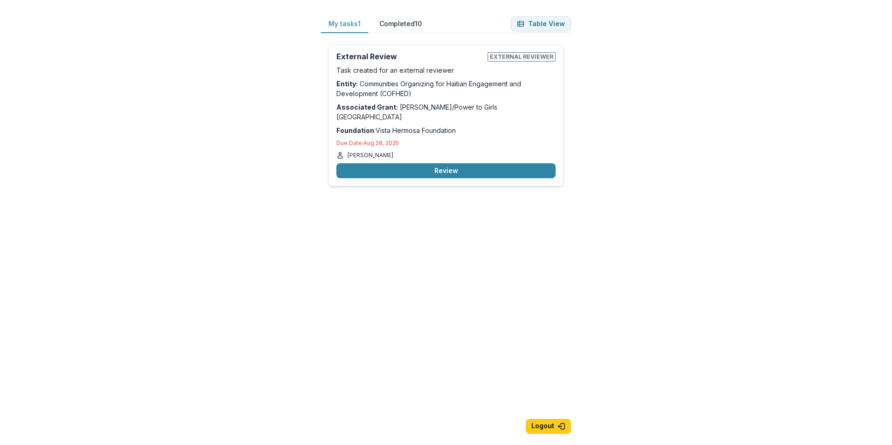
click at [351, 21] on button "My tasks 1" at bounding box center [344, 24] width 47 height 18
click at [459, 163] on button "Review" at bounding box center [445, 170] width 219 height 15
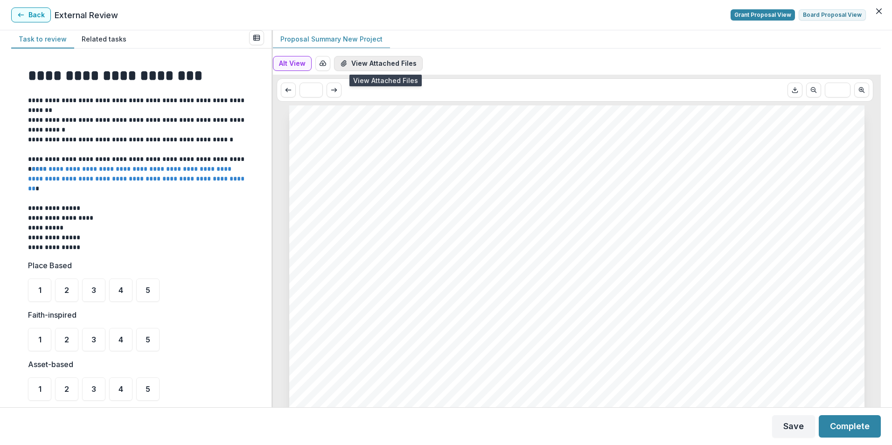
click at [382, 63] on button "View Attached Files" at bounding box center [378, 63] width 89 height 15
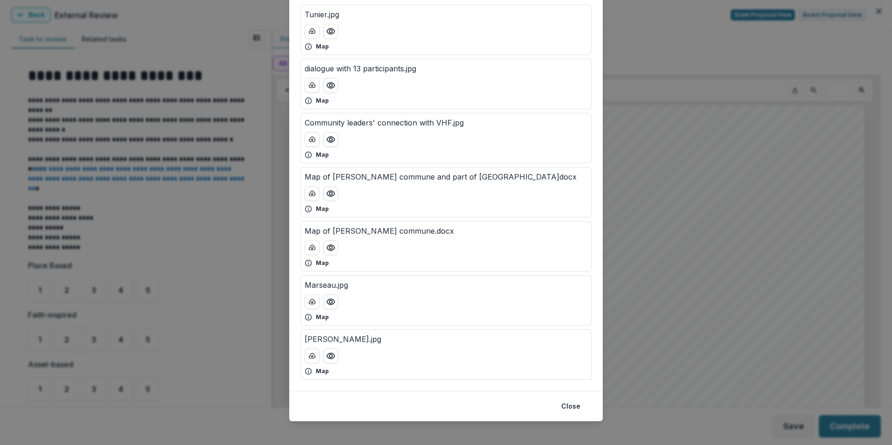
scroll to position [70, 0]
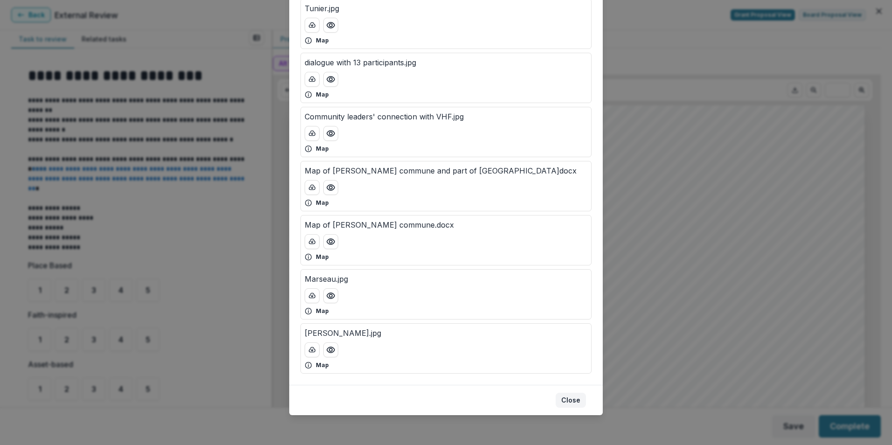
click at [566, 400] on button "Close" at bounding box center [571, 400] width 30 height 15
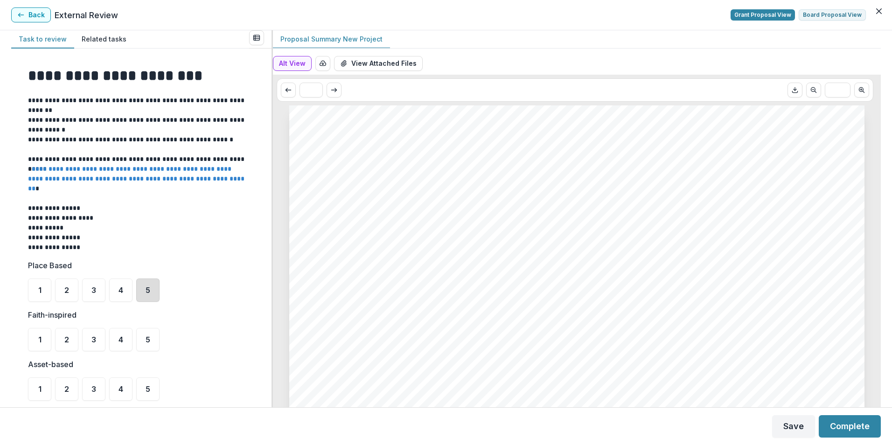
click at [150, 285] on div "5" at bounding box center [147, 290] width 23 height 23
click at [124, 295] on div "4" at bounding box center [120, 290] width 23 height 23
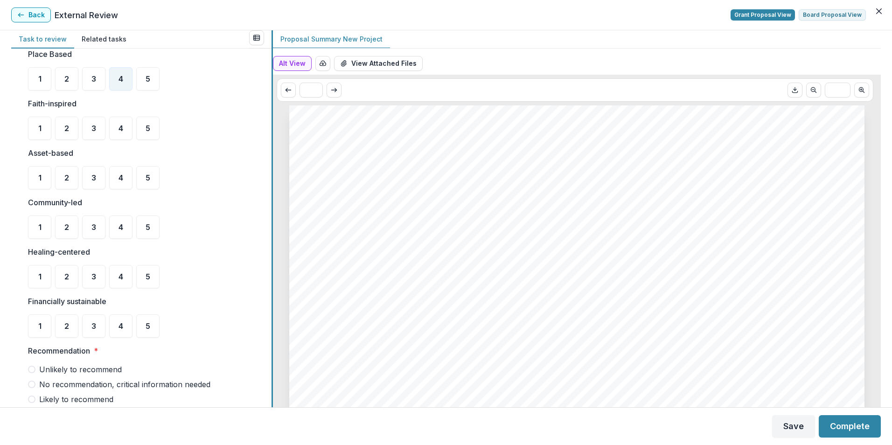
scroll to position [189, 0]
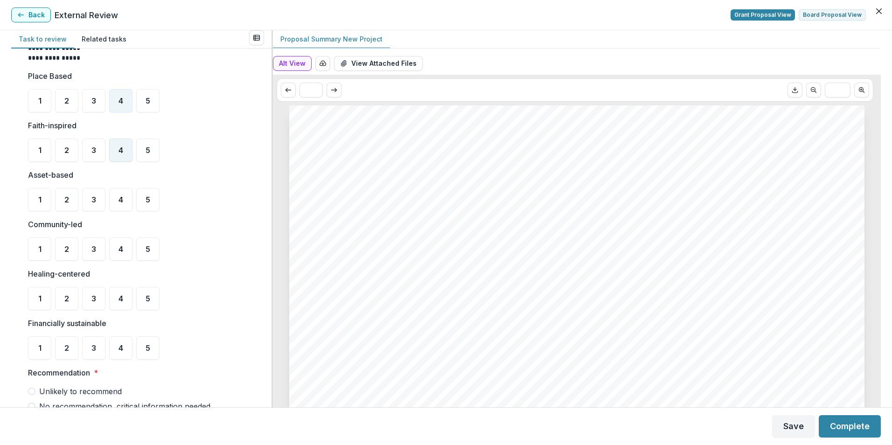
click at [121, 152] on span "4" at bounding box center [120, 149] width 5 height 7
click at [121, 201] on span "4" at bounding box center [120, 199] width 5 height 7
click at [121, 253] on span "4" at bounding box center [120, 248] width 5 height 7
click at [124, 302] on div "4" at bounding box center [120, 298] width 23 height 23
click at [122, 357] on div "4" at bounding box center [120, 347] width 23 height 23
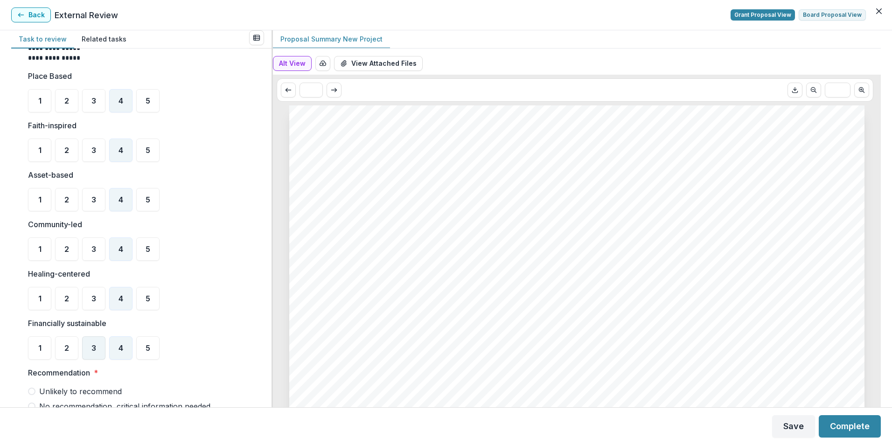
click at [92, 351] on span "3" at bounding box center [93, 347] width 5 height 7
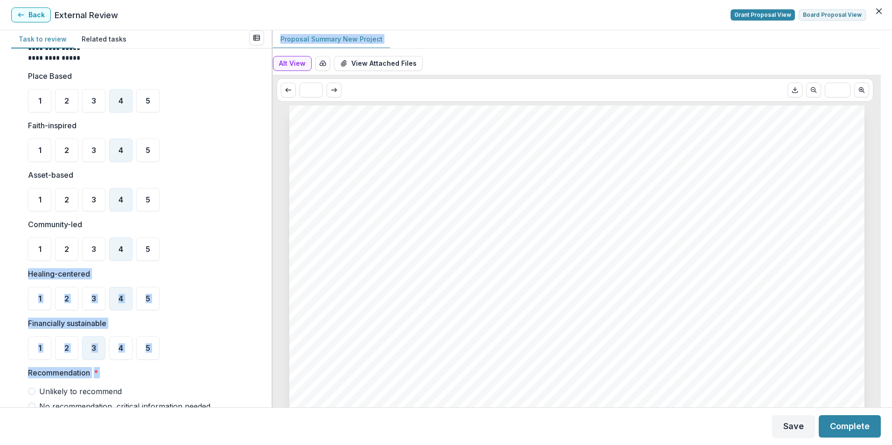
drag, startPoint x: 268, startPoint y: 249, endPoint x: 285, endPoint y: 286, distance: 40.5
click at [285, 286] on div "**********" at bounding box center [446, 218] width 870 height 377
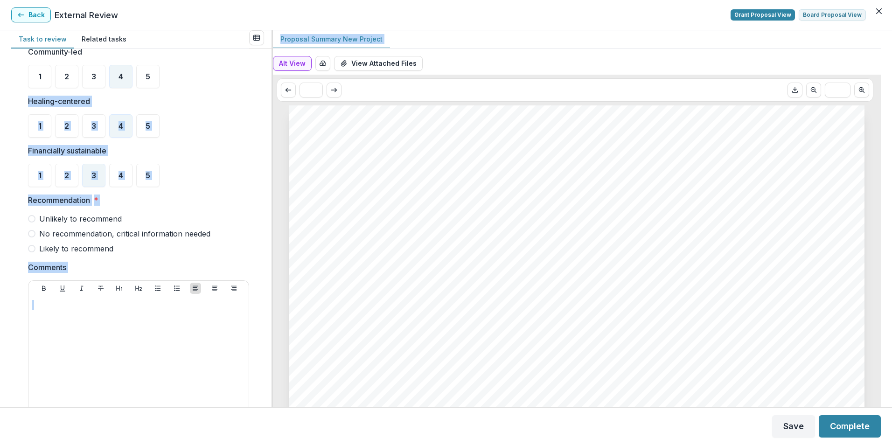
scroll to position [367, 0]
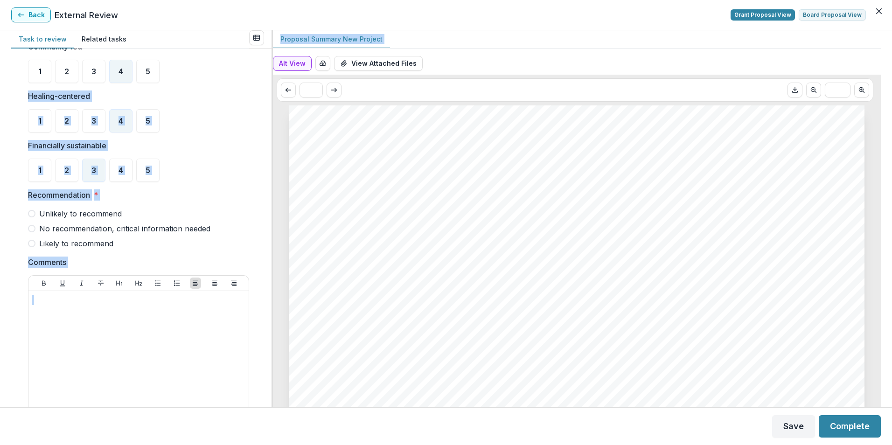
click at [34, 244] on span at bounding box center [31, 243] width 7 height 7
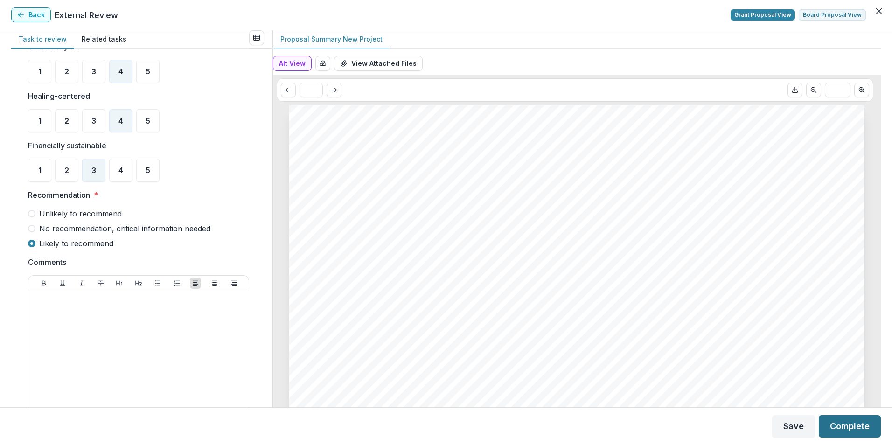
click at [854, 427] on button "Complete" at bounding box center [850, 426] width 62 height 22
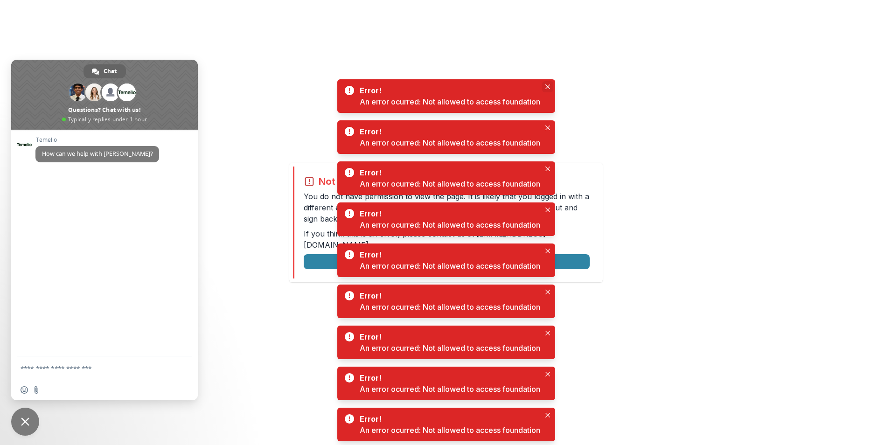
click at [549, 87] on icon "Close" at bounding box center [547, 86] width 5 height 5
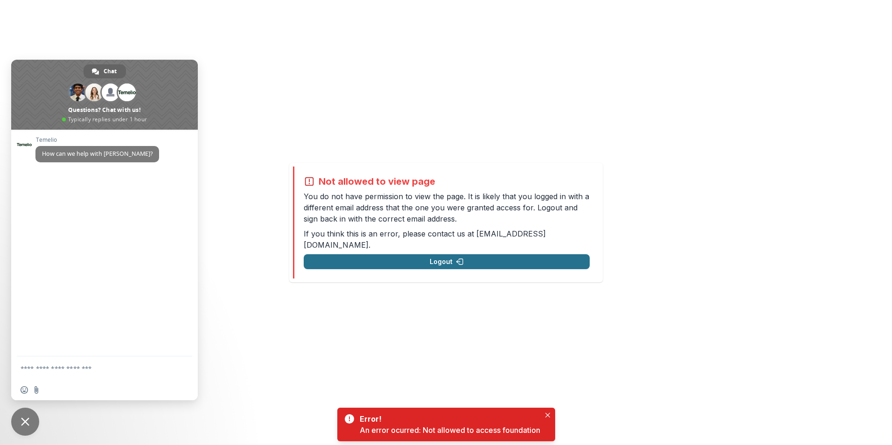
click at [447, 256] on button "Logout" at bounding box center [447, 261] width 286 height 15
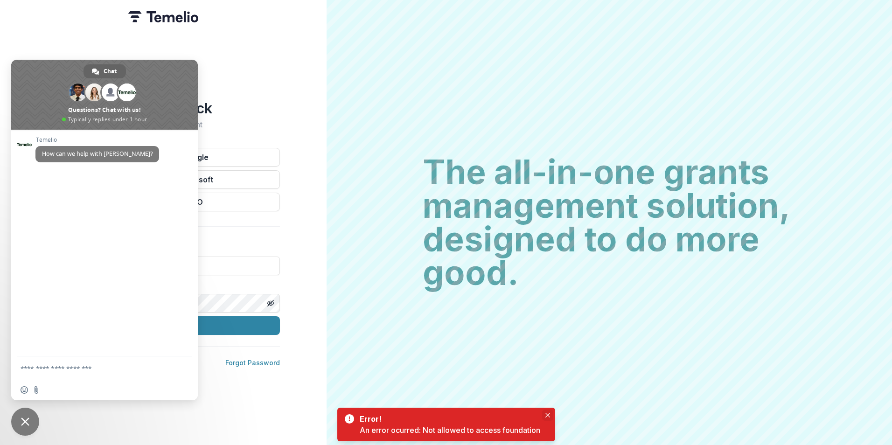
click at [550, 412] on button "Close" at bounding box center [547, 415] width 11 height 11
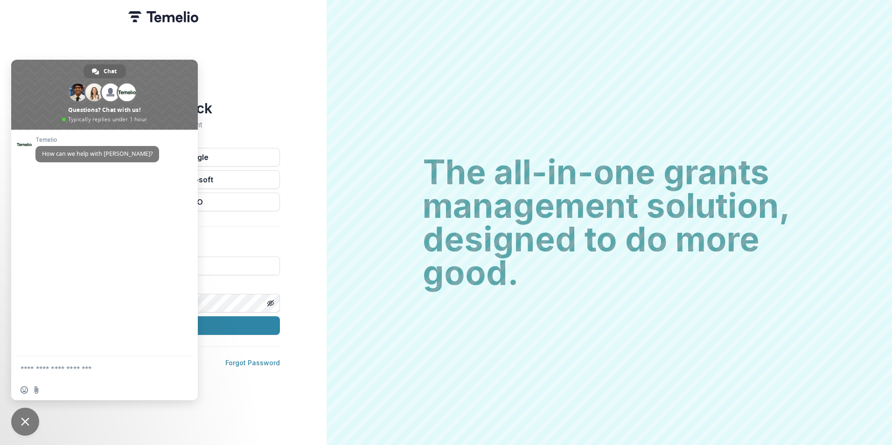
click at [294, 156] on div "**********" at bounding box center [163, 222] width 327 height 445
click at [23, 426] on span "Close chat" at bounding box center [25, 422] width 28 height 28
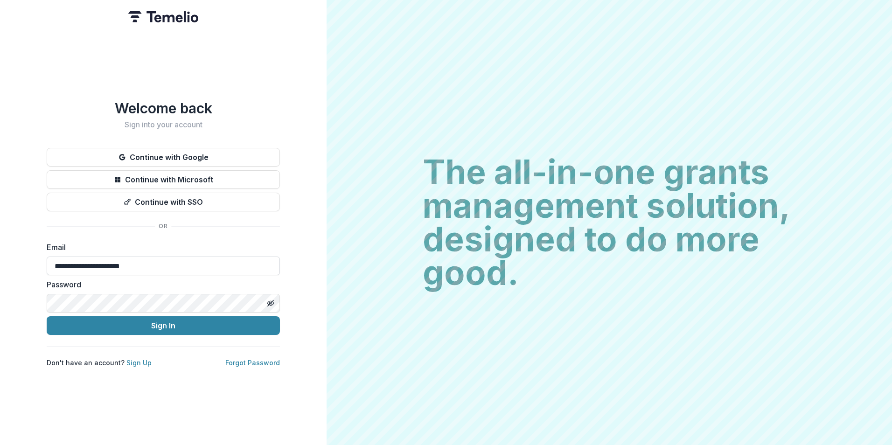
click at [243, 272] on input "**********" at bounding box center [163, 266] width 233 height 19
click at [240, 267] on input "**********" at bounding box center [163, 266] width 233 height 19
type input "**********"
click at [159, 327] on button "Sign In" at bounding box center [163, 325] width 233 height 19
